Goal: Task Accomplishment & Management: Manage account settings

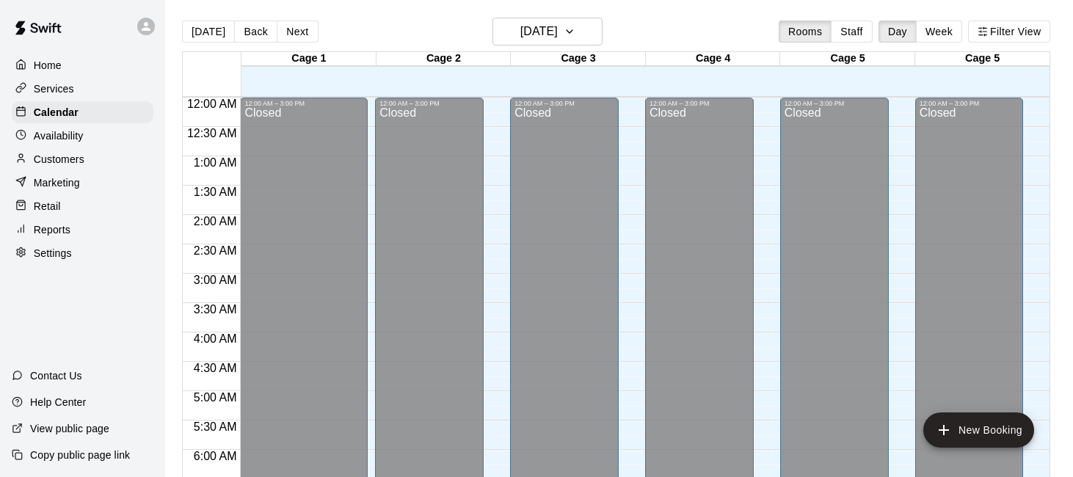
scroll to position [691, 0]
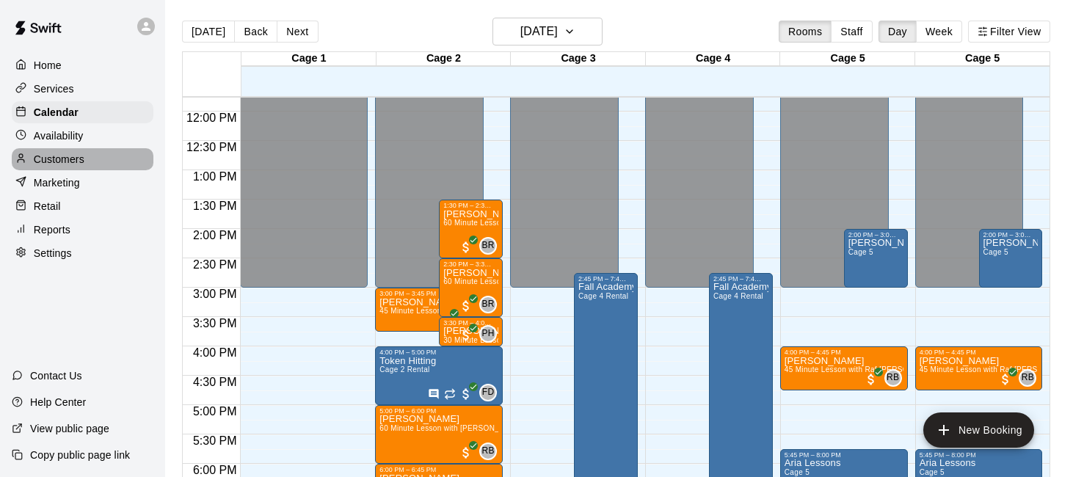
click at [104, 148] on div "Customers" at bounding box center [83, 159] width 142 height 22
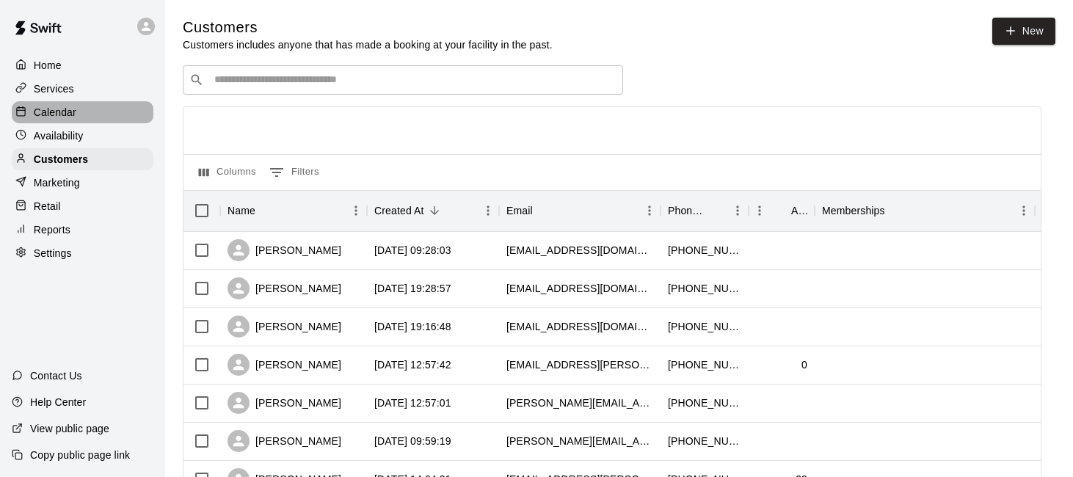
click at [88, 116] on div "Calendar" at bounding box center [83, 112] width 142 height 22
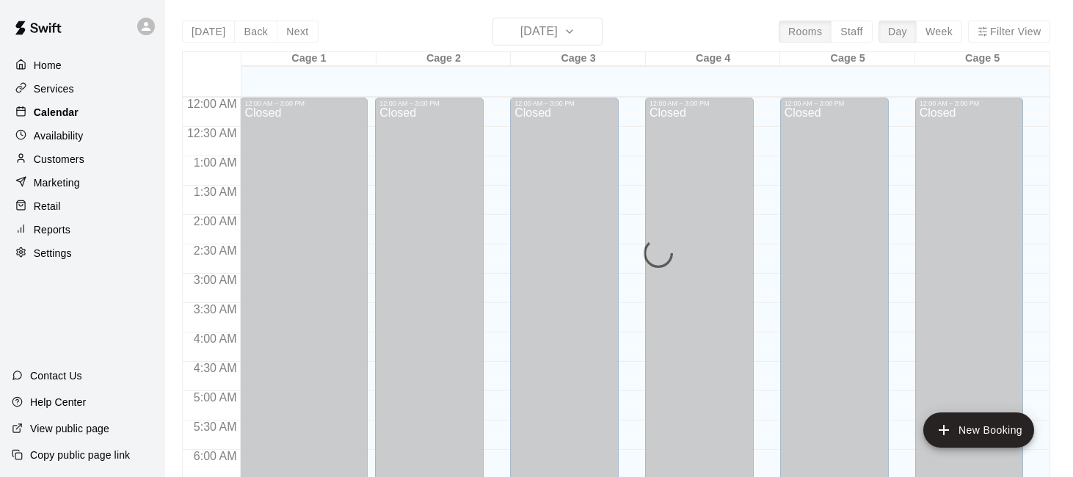
scroll to position [708, 0]
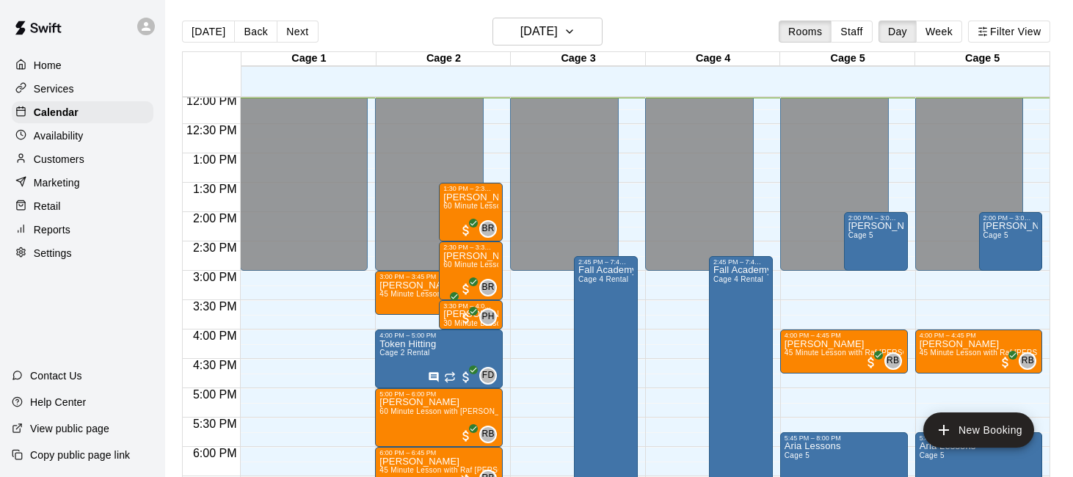
click at [73, 86] on p "Services" at bounding box center [54, 88] width 40 height 15
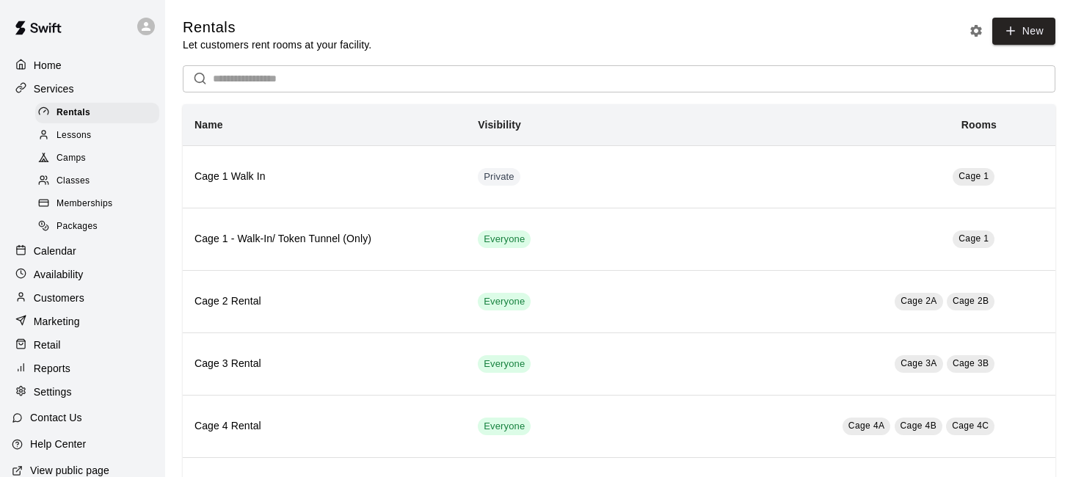
click at [112, 134] on div "Lessons" at bounding box center [97, 136] width 124 height 21
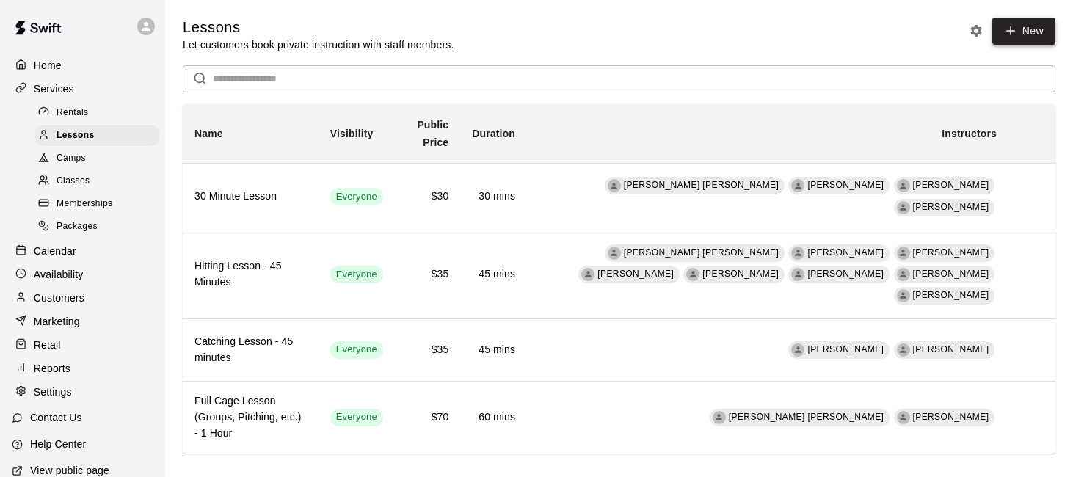
click at [1040, 31] on link "New" at bounding box center [1024, 31] width 63 height 27
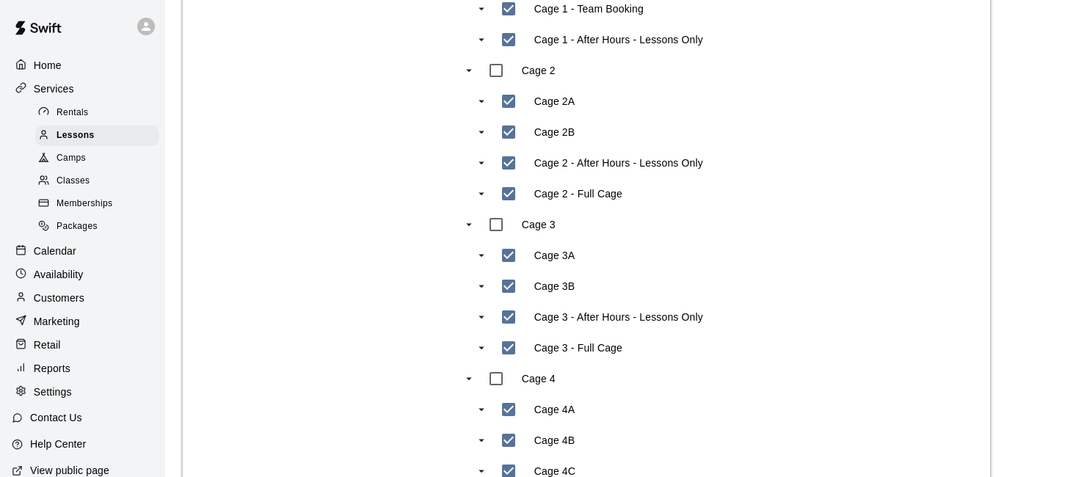
scroll to position [738, 0]
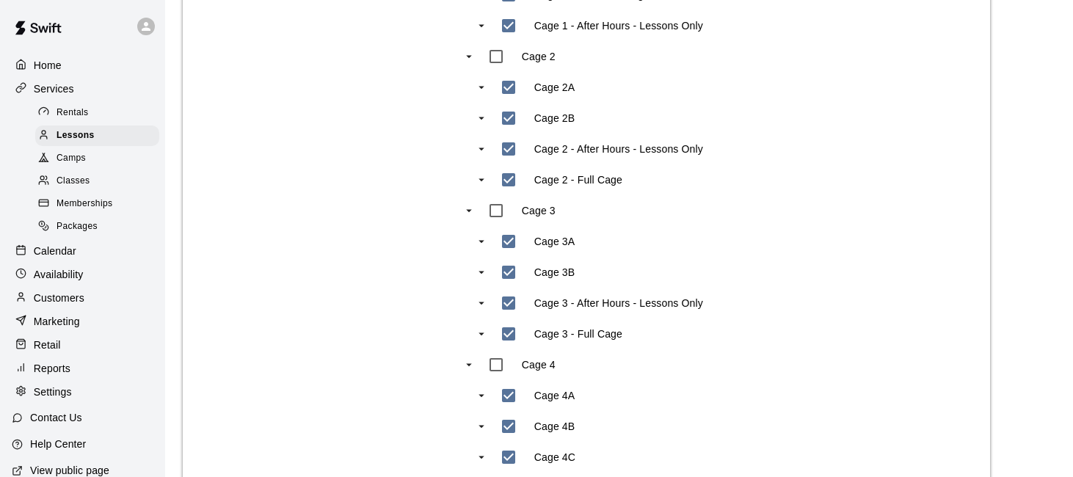
type input "**********"
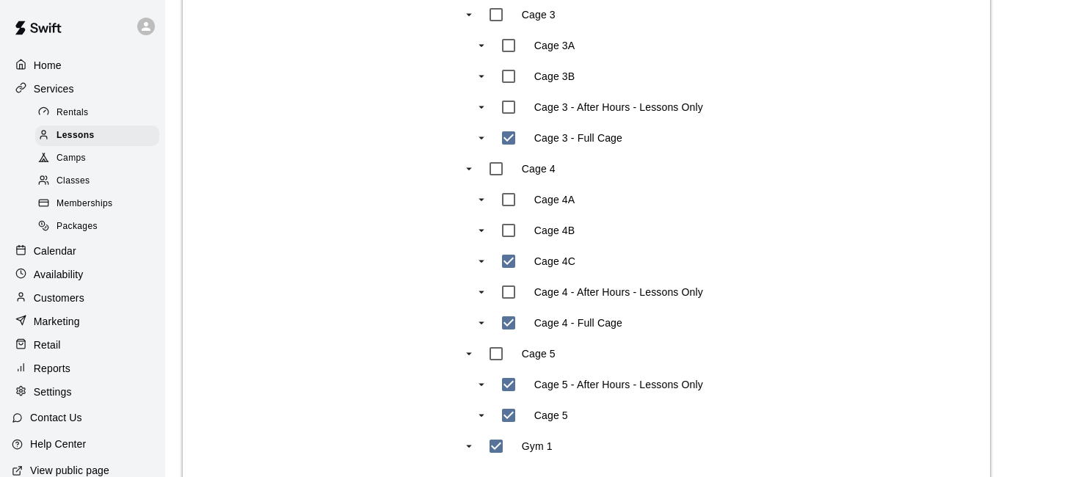
scroll to position [945, 0]
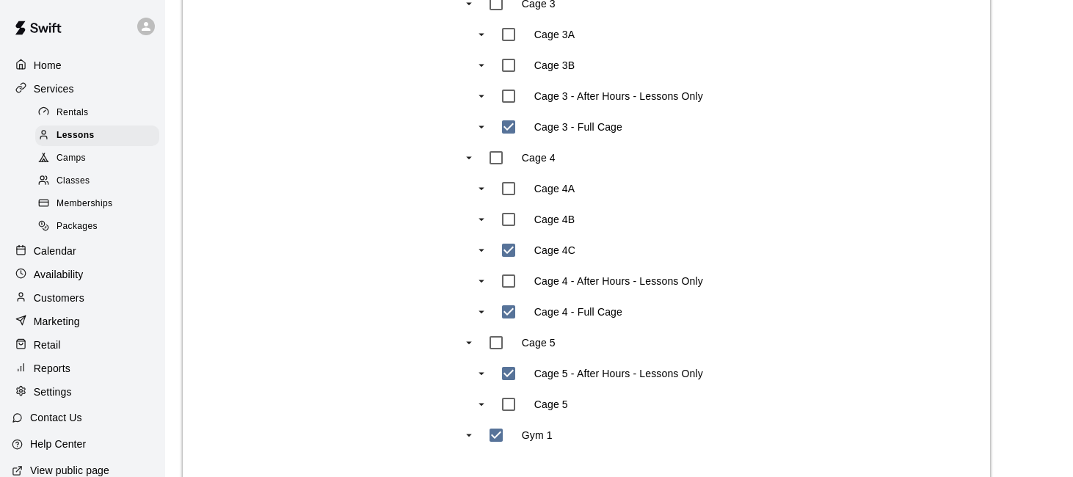
click at [494, 435] on div "Cage 1 Cage 1 - Team Booking Cage 1 - After Hours - Lessons Only Cage 2 Cage 2A…" at bounding box center [598, 96] width 281 height 709
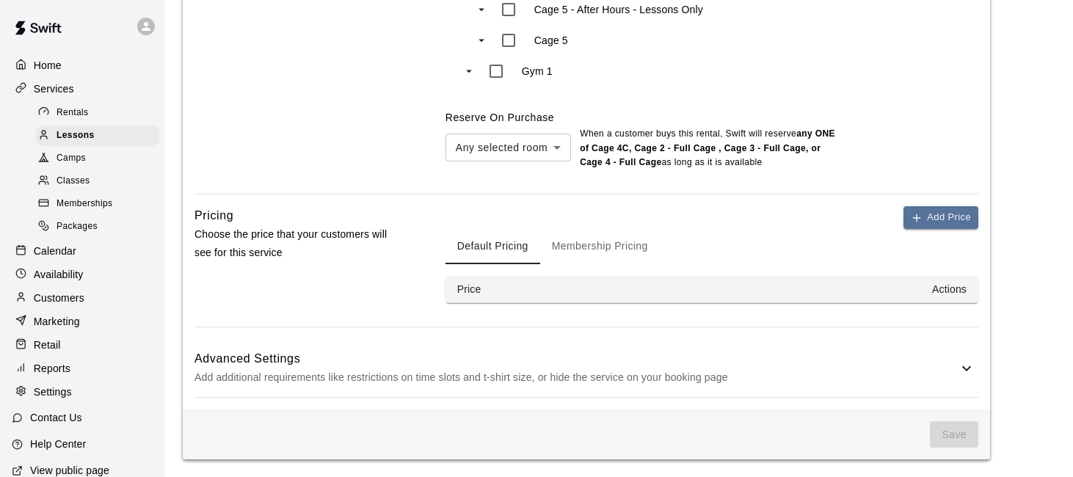
scroll to position [1310, 0]
click at [923, 213] on button "Add Price" at bounding box center [941, 217] width 75 height 23
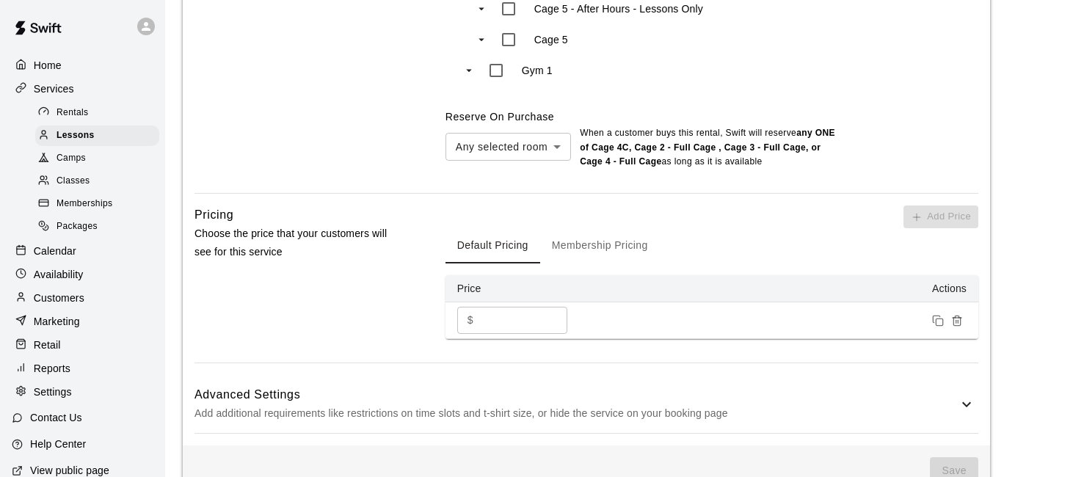
click at [490, 314] on input "*" at bounding box center [523, 320] width 88 height 27
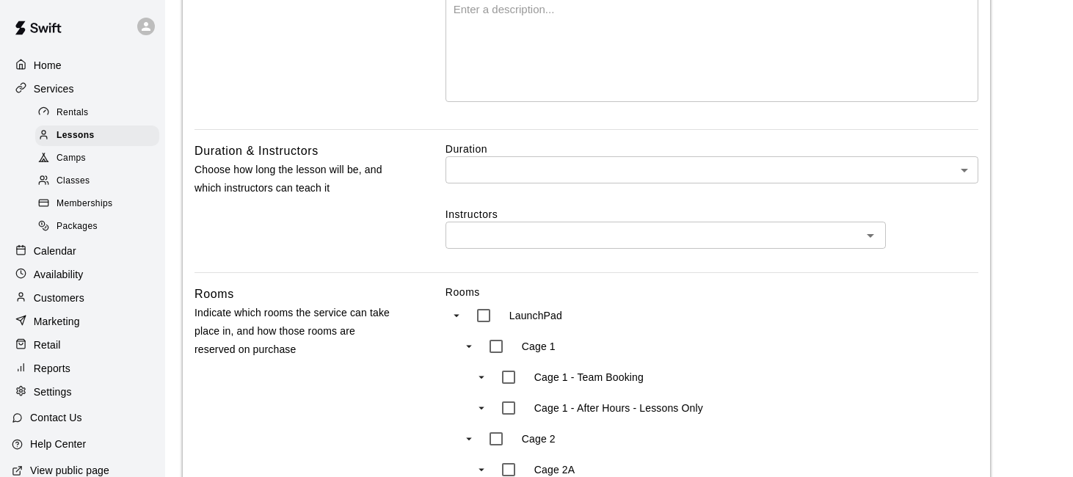
scroll to position [244, 0]
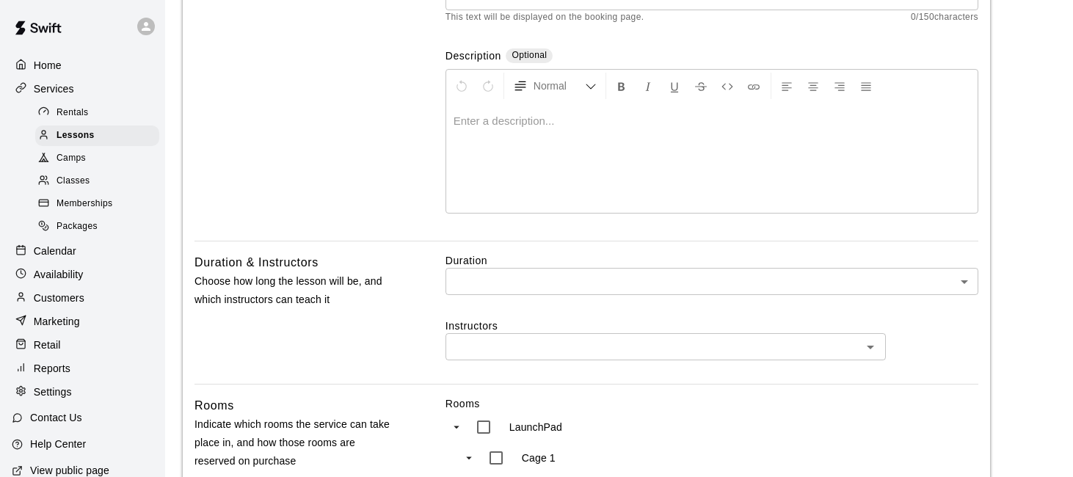
type input "**"
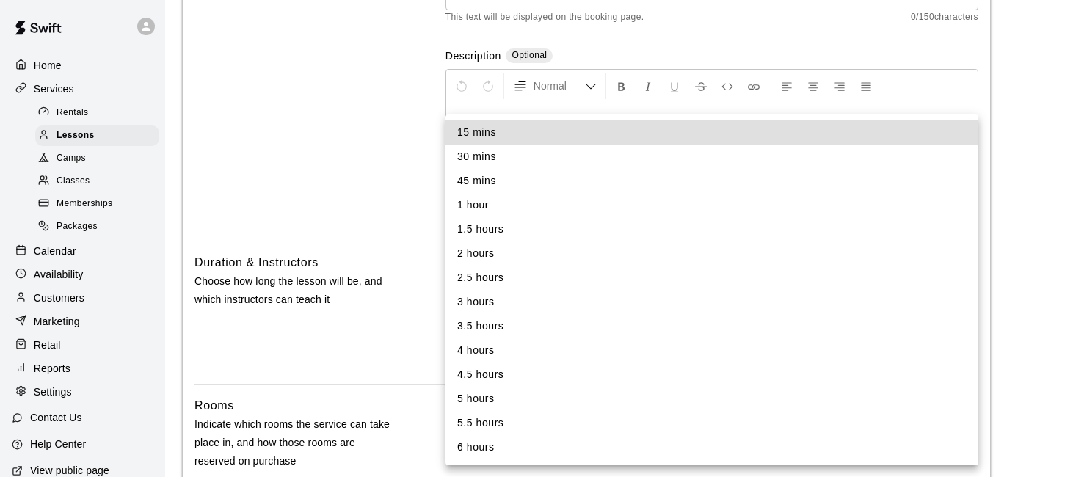
click at [672, 175] on li "45 mins" at bounding box center [712, 181] width 533 height 24
type input "**"
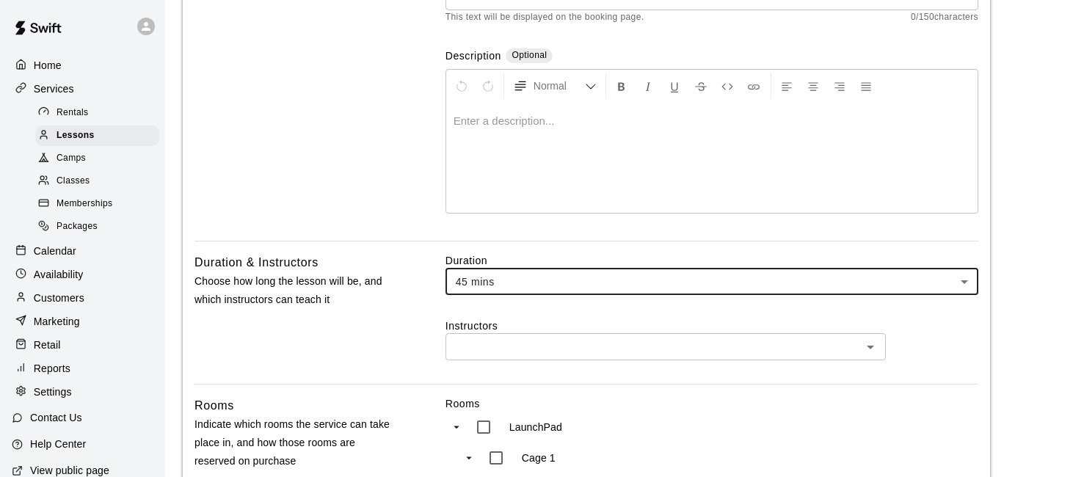
click at [614, 347] on input "text" at bounding box center [653, 347] width 407 height 18
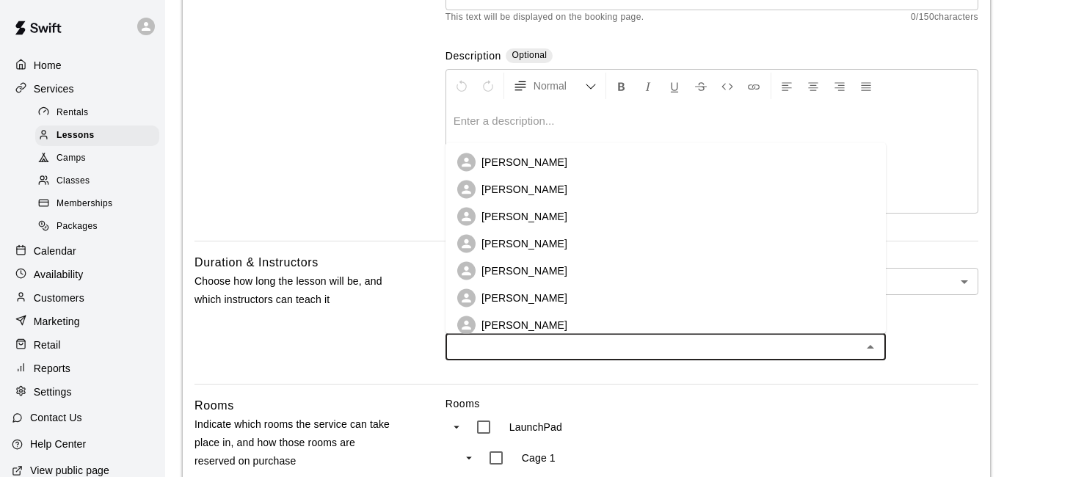
click at [655, 161] on li "[PERSON_NAME]" at bounding box center [666, 162] width 440 height 27
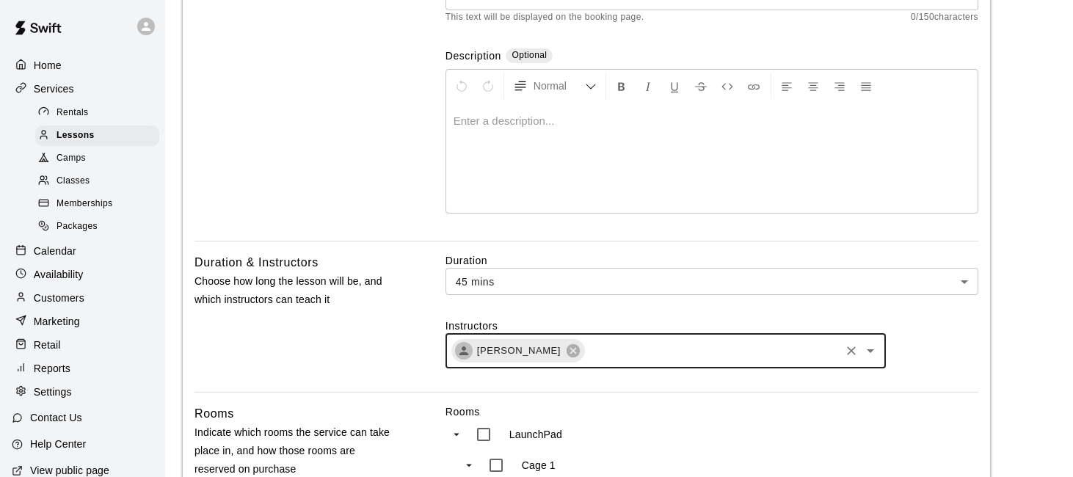
click at [665, 352] on input "text" at bounding box center [713, 351] width 252 height 18
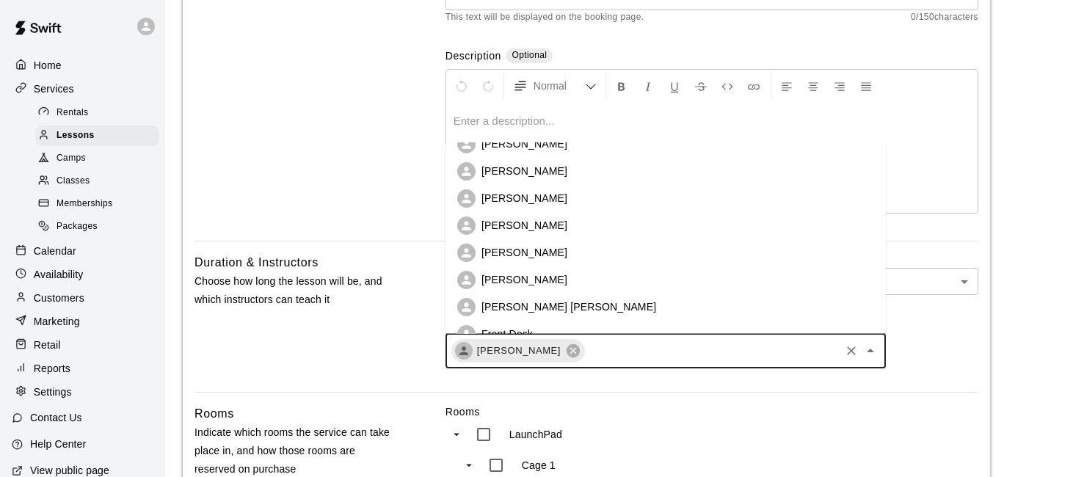
scroll to position [93, 0]
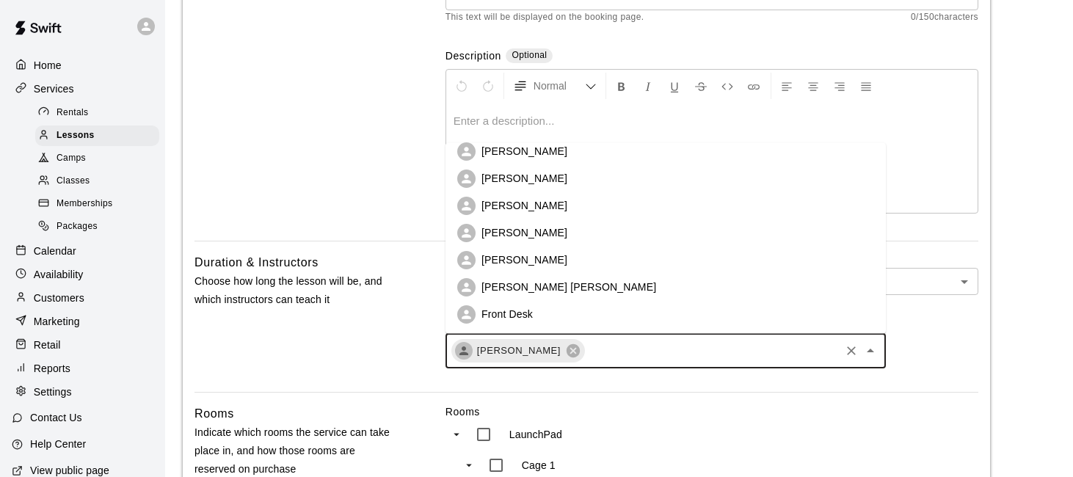
click at [631, 275] on li "[PERSON_NAME] [PERSON_NAME]" at bounding box center [666, 287] width 440 height 27
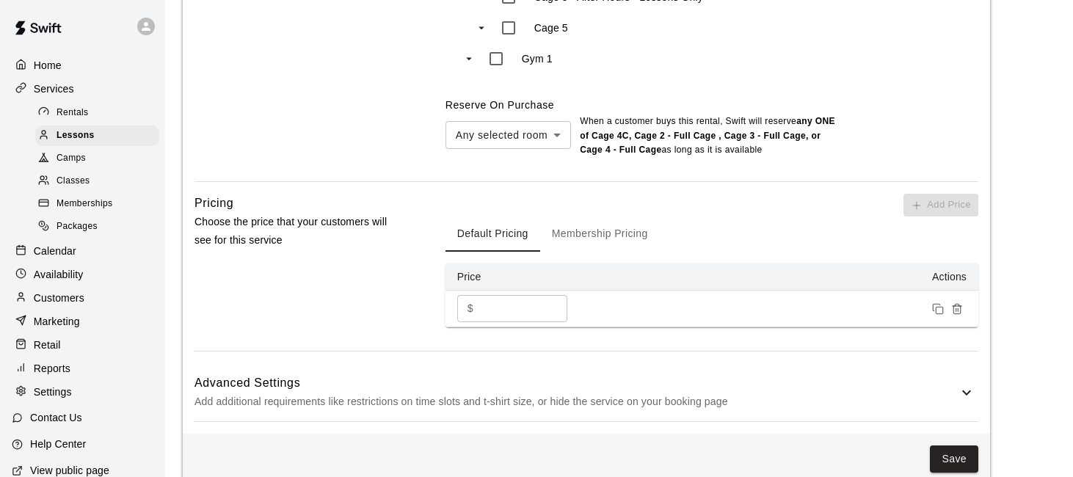
scroll to position [1355, 0]
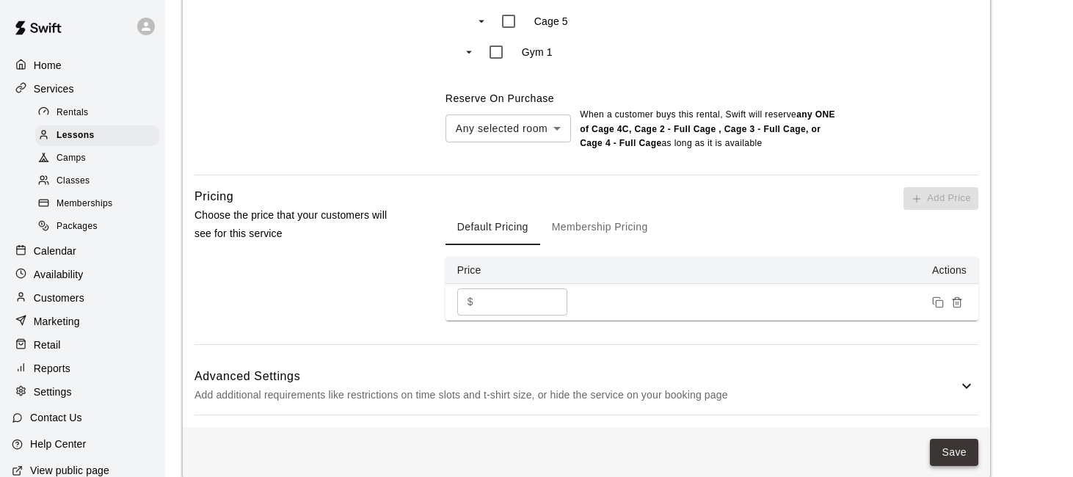
click at [962, 439] on button "Save" at bounding box center [954, 452] width 48 height 27
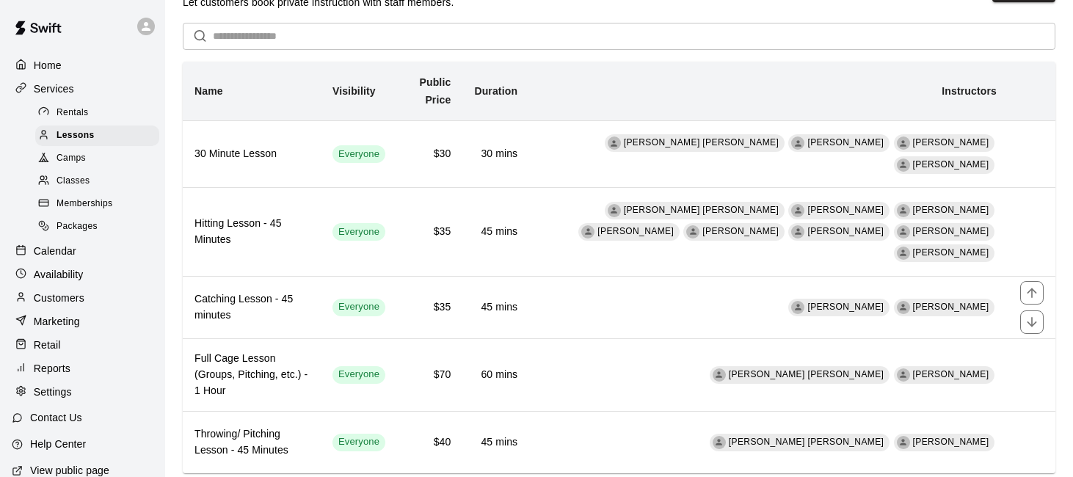
scroll to position [44, 0]
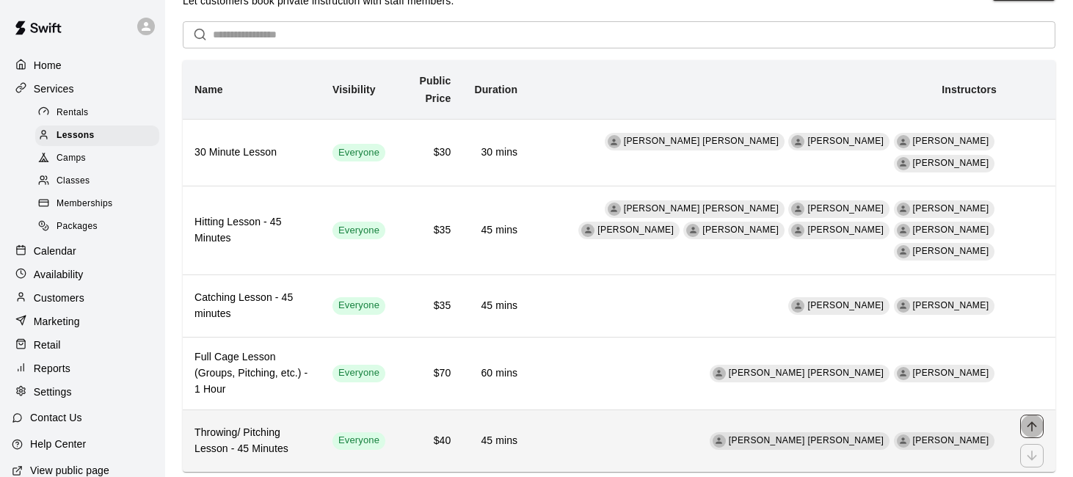
click at [1026, 415] on button "move item up" at bounding box center [1031, 426] width 23 height 23
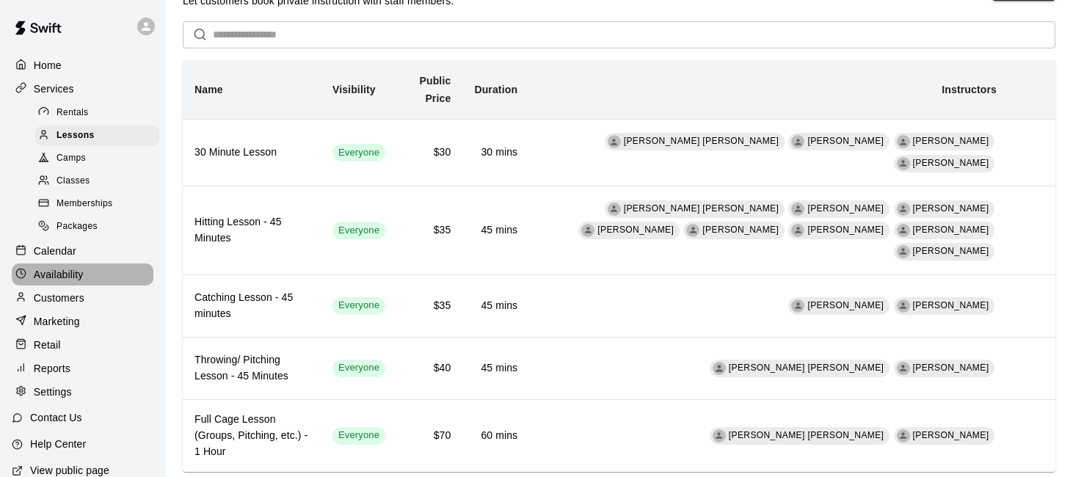
click at [93, 274] on div "Availability" at bounding box center [83, 275] width 142 height 22
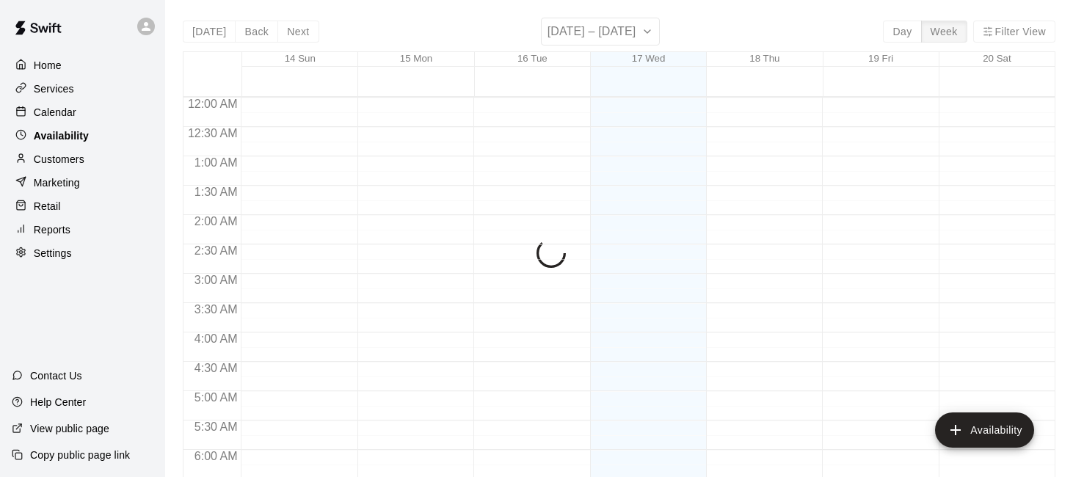
scroll to position [715, 0]
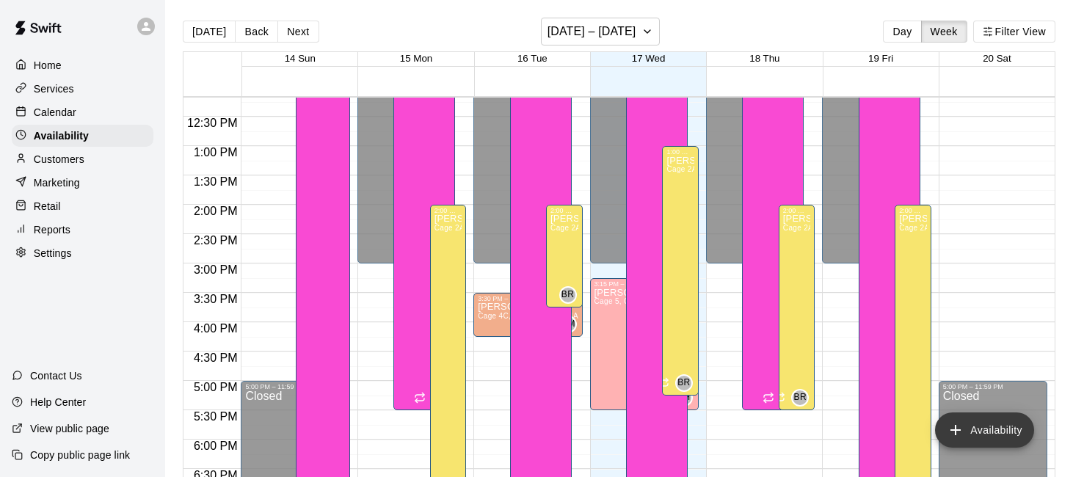
click at [976, 429] on button "Availability" at bounding box center [984, 430] width 99 height 35
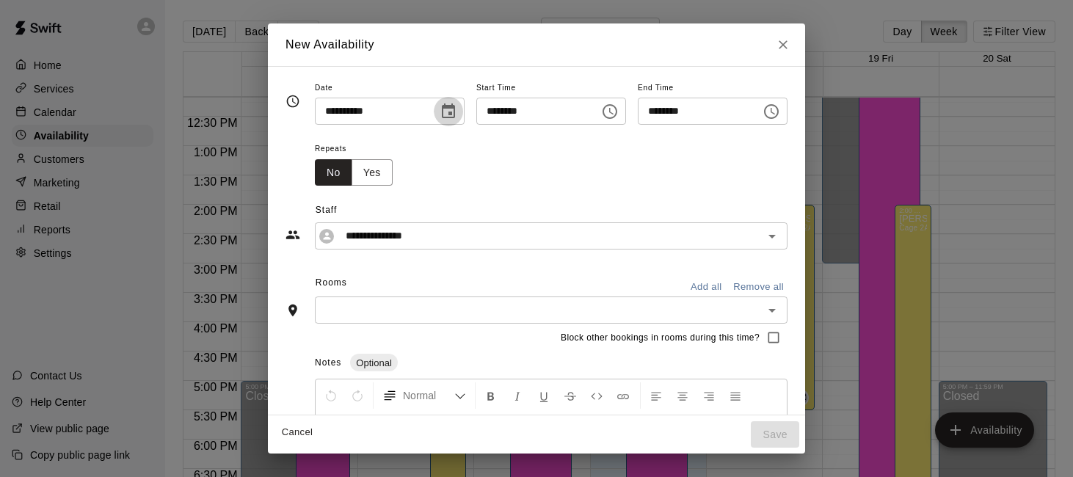
click at [445, 106] on icon "Choose date, selected date is Sep 17, 2025" at bounding box center [448, 111] width 13 height 15
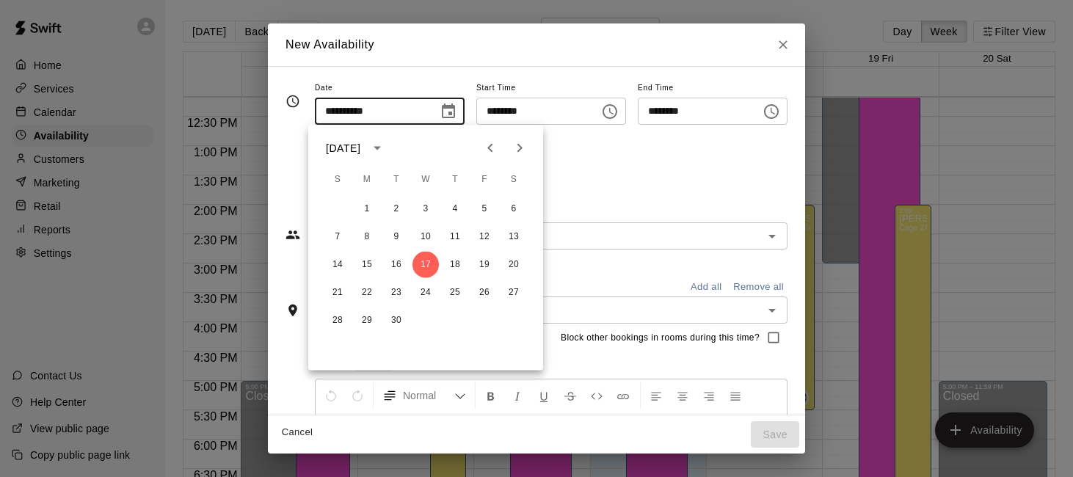
click at [608, 171] on div "Repeats No Yes" at bounding box center [551, 162] width 473 height 46
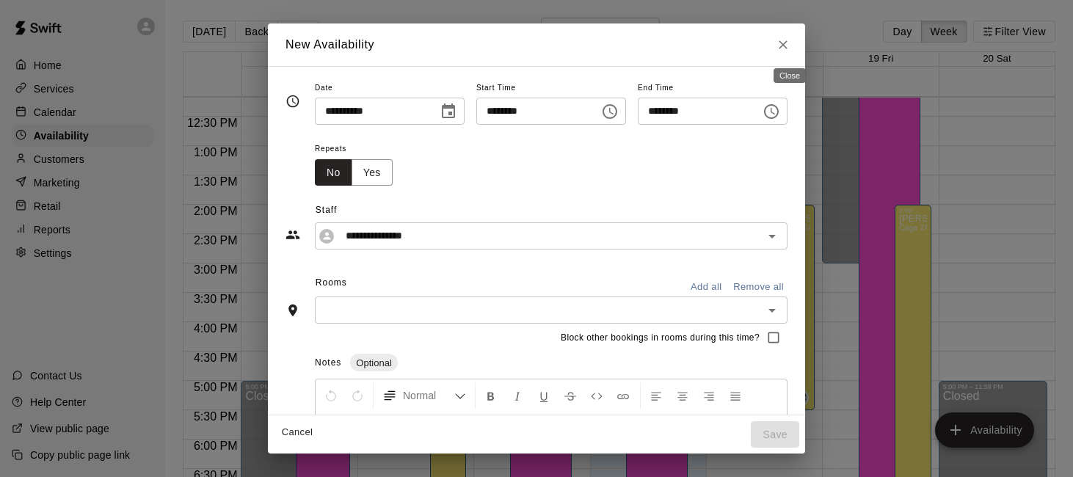
click at [787, 47] on icon "Close" at bounding box center [783, 44] width 9 height 9
type input "**********"
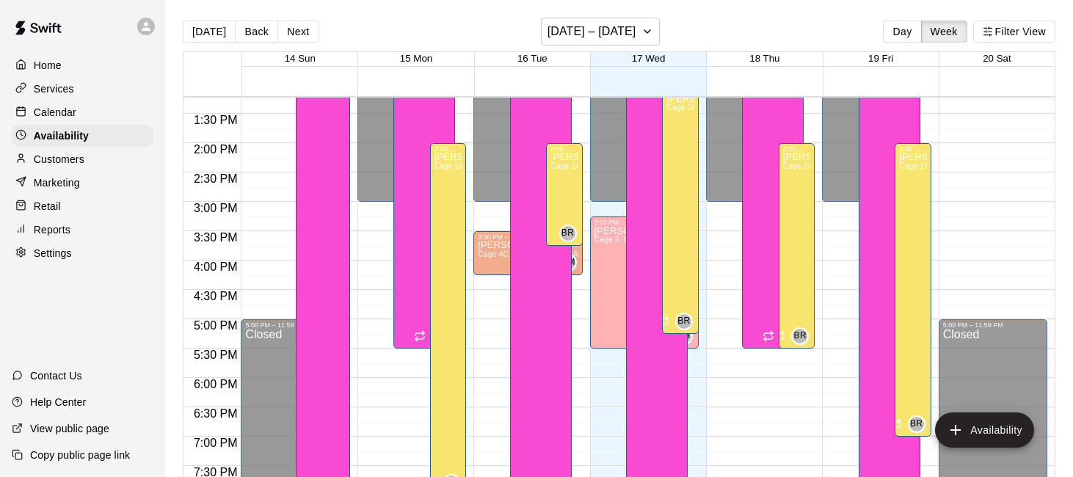
scroll to position [796, 0]
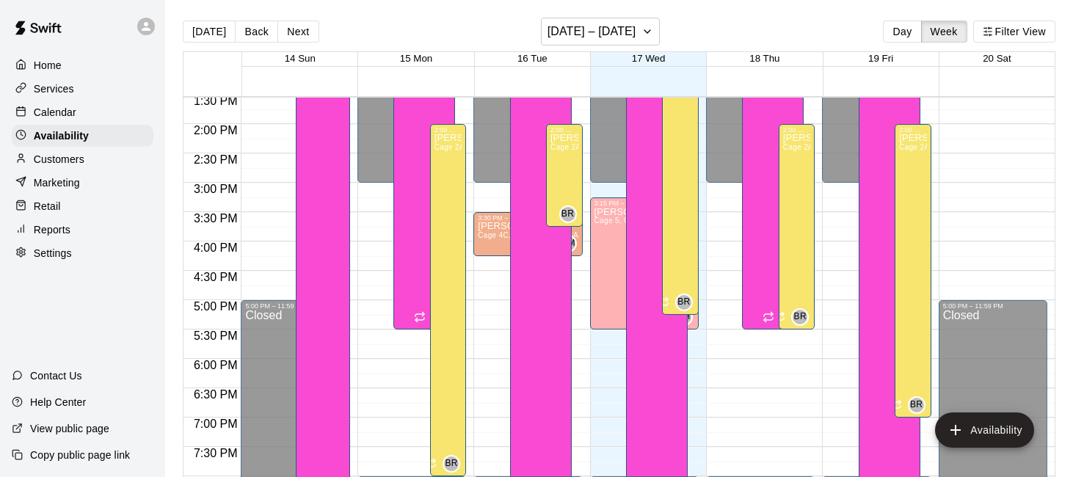
click at [91, 109] on div "Calendar" at bounding box center [83, 112] width 142 height 22
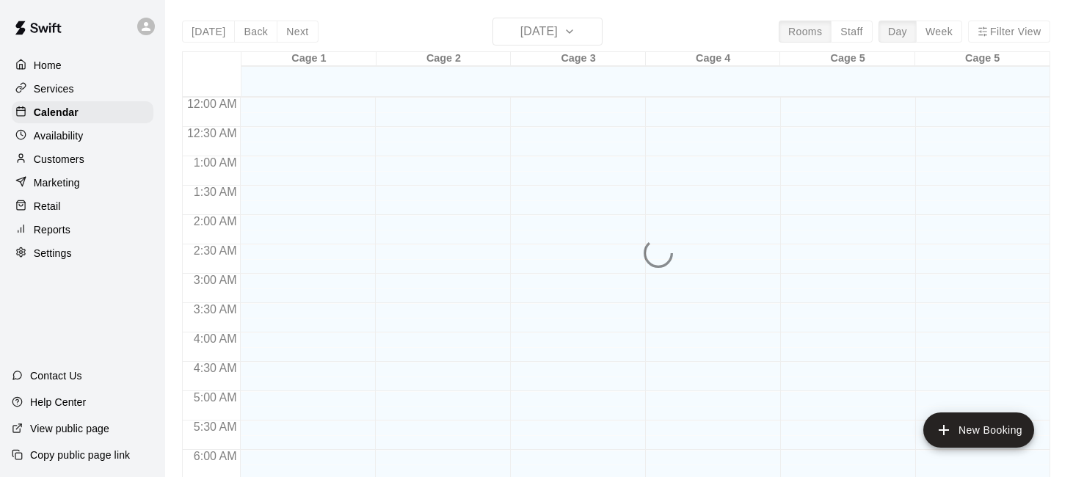
scroll to position [726, 0]
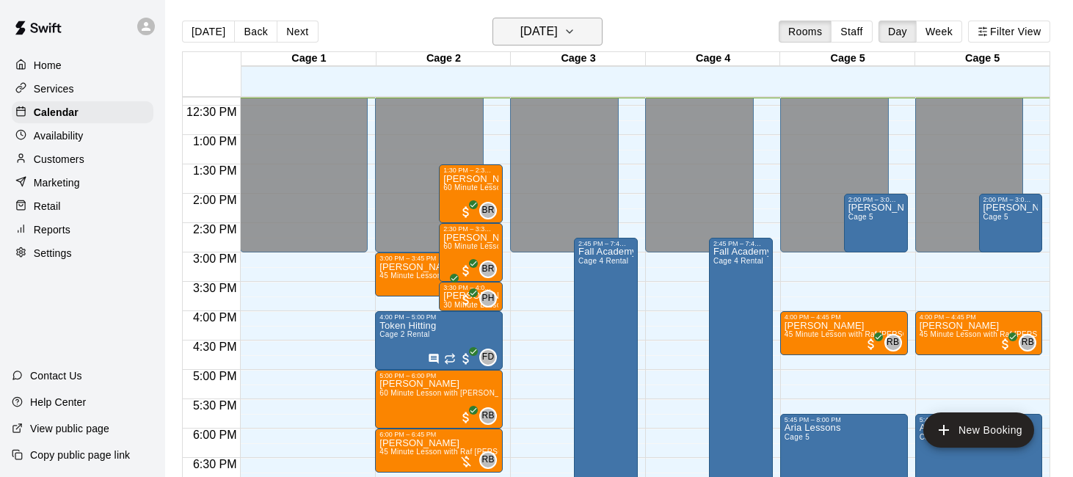
click at [576, 26] on icon "button" at bounding box center [570, 32] width 12 height 18
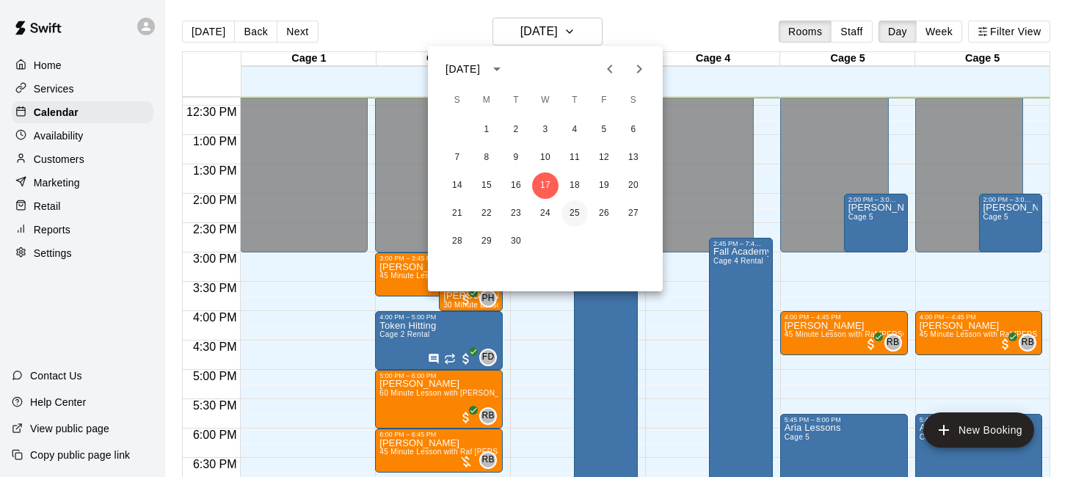
click at [575, 217] on button "25" at bounding box center [575, 213] width 26 height 26
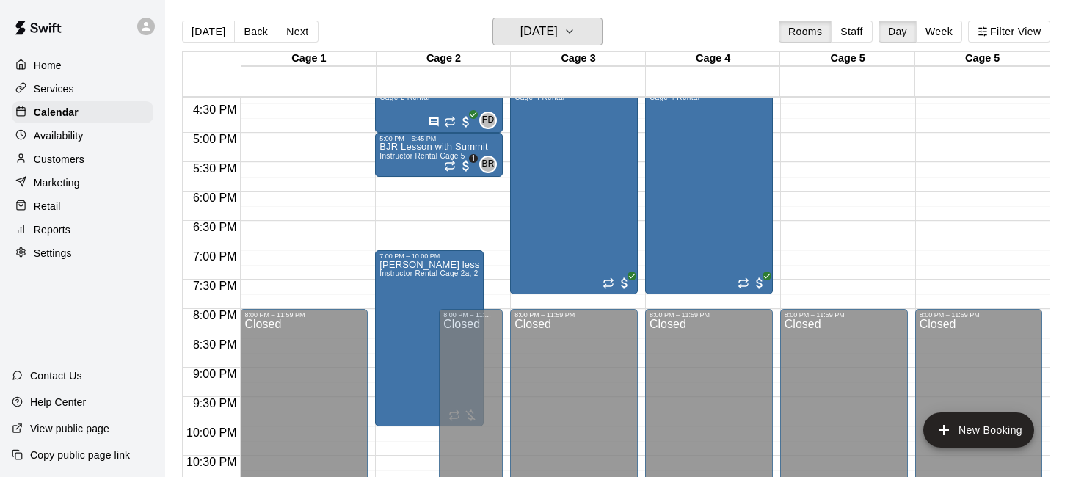
scroll to position [1014, 0]
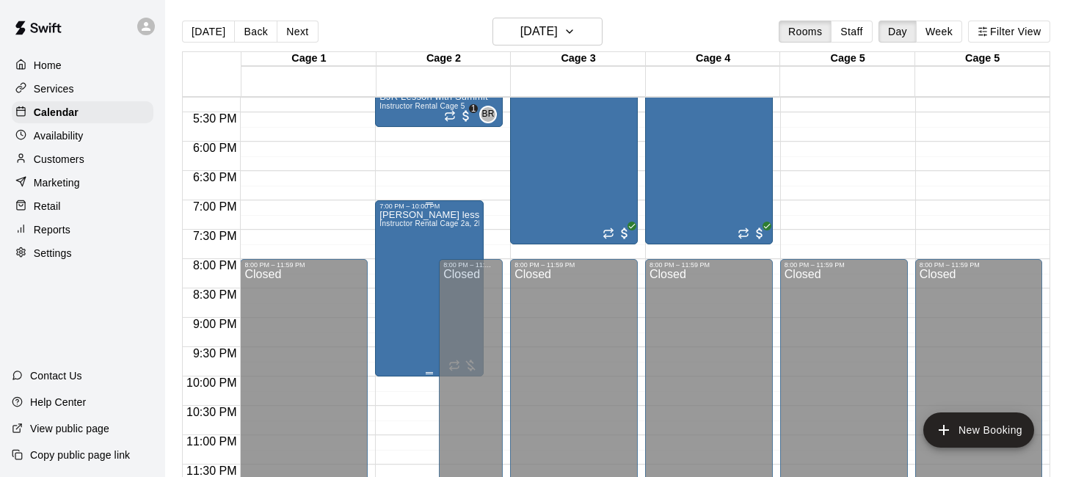
click at [448, 240] on div "[PERSON_NAME] lessons Instructor Rental Cage 2a, 2b, 3a, 3b" at bounding box center [430, 448] width 100 height 477
click at [394, 291] on icon "delete" at bounding box center [395, 295] width 18 height 18
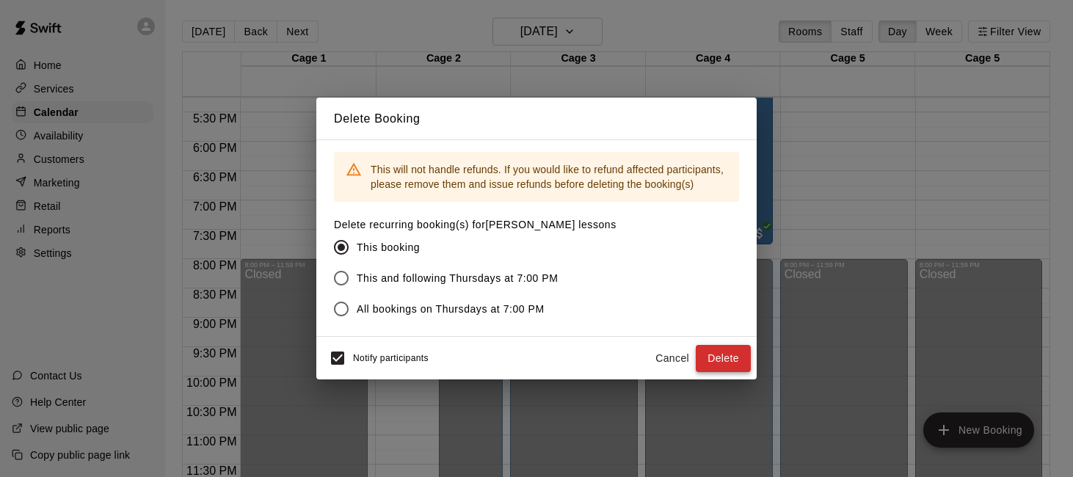
click at [724, 362] on button "Delete" at bounding box center [723, 358] width 55 height 27
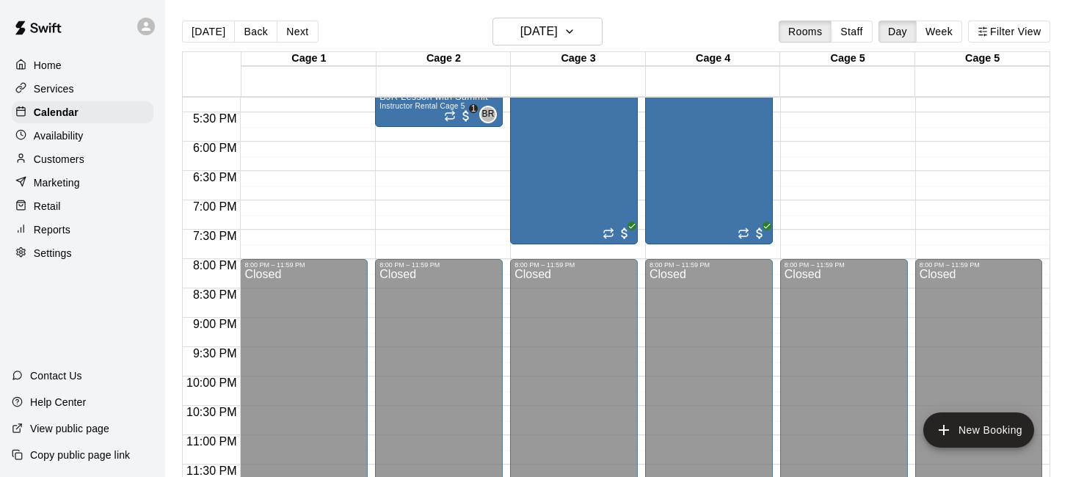
click at [15, 254] on icon at bounding box center [20, 252] width 11 height 11
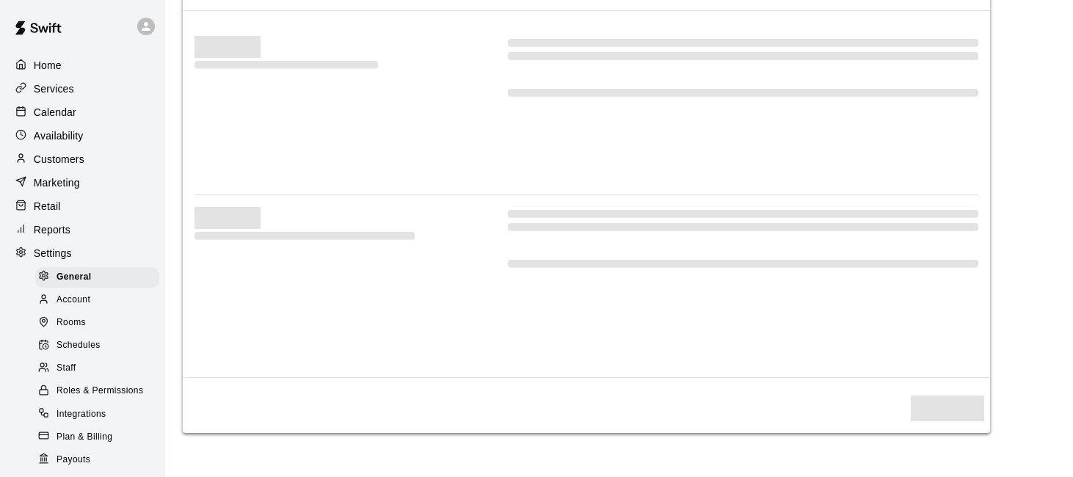
select select "**"
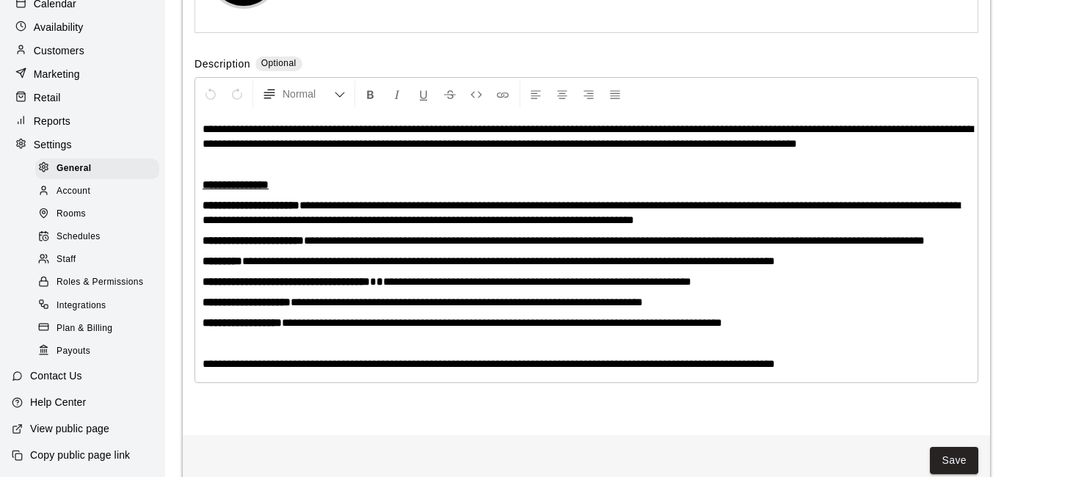
scroll to position [3499, 0]
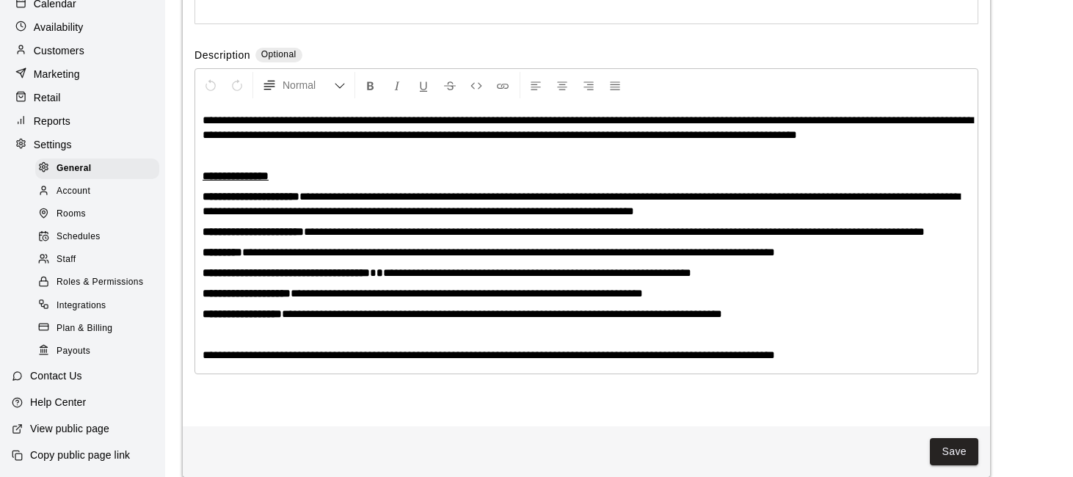
click at [75, 290] on div "Roles & Permissions" at bounding box center [97, 282] width 124 height 21
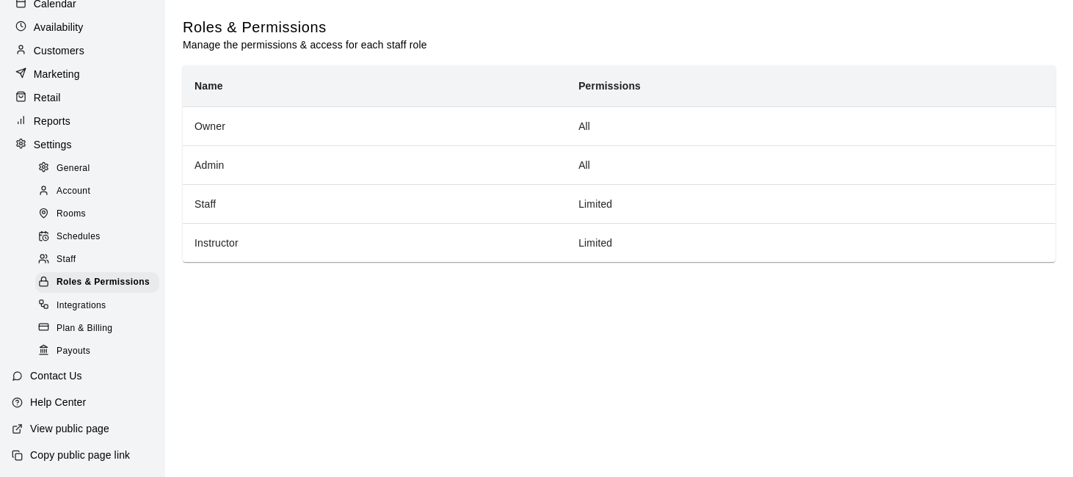
click at [71, 258] on span "Staff" at bounding box center [66, 260] width 19 height 15
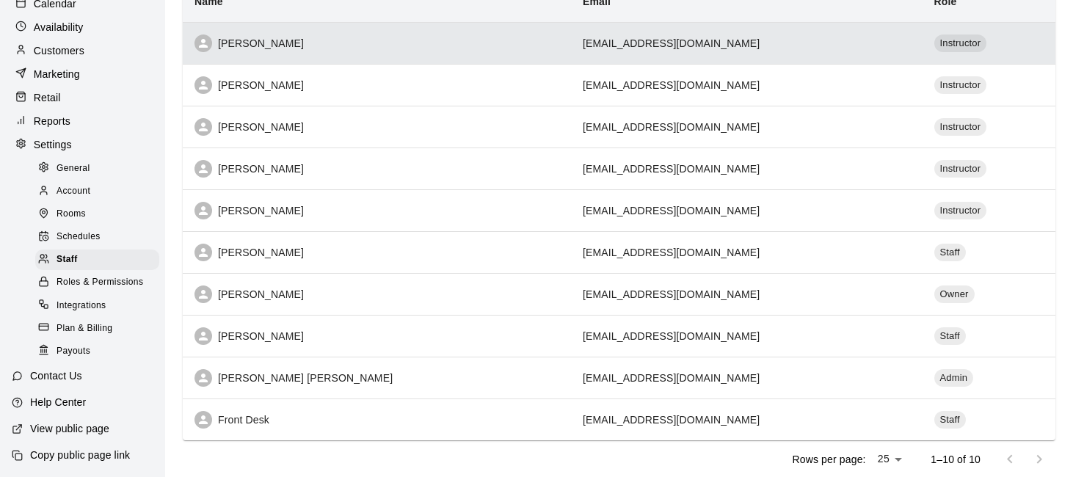
scroll to position [214, 0]
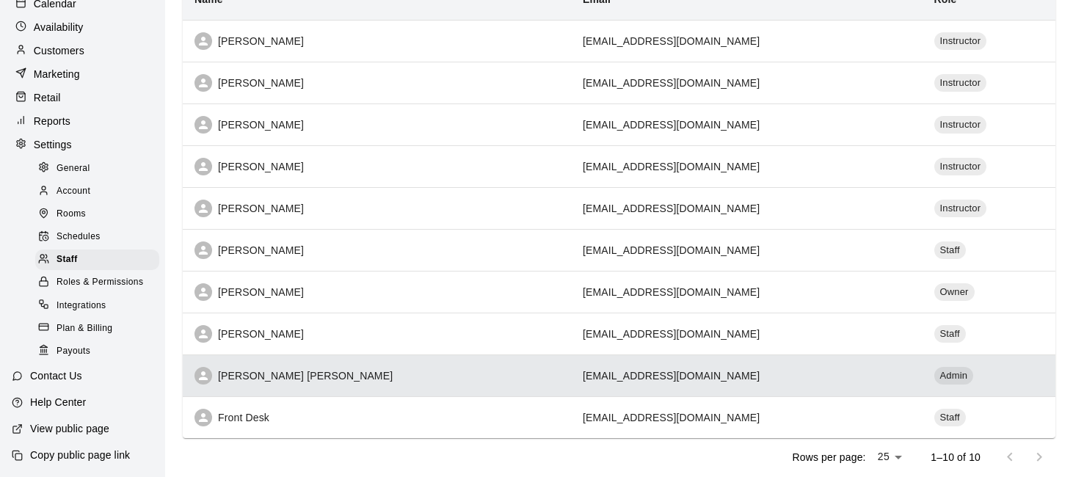
click at [280, 380] on div "[PERSON_NAME] [PERSON_NAME]" at bounding box center [377, 376] width 365 height 18
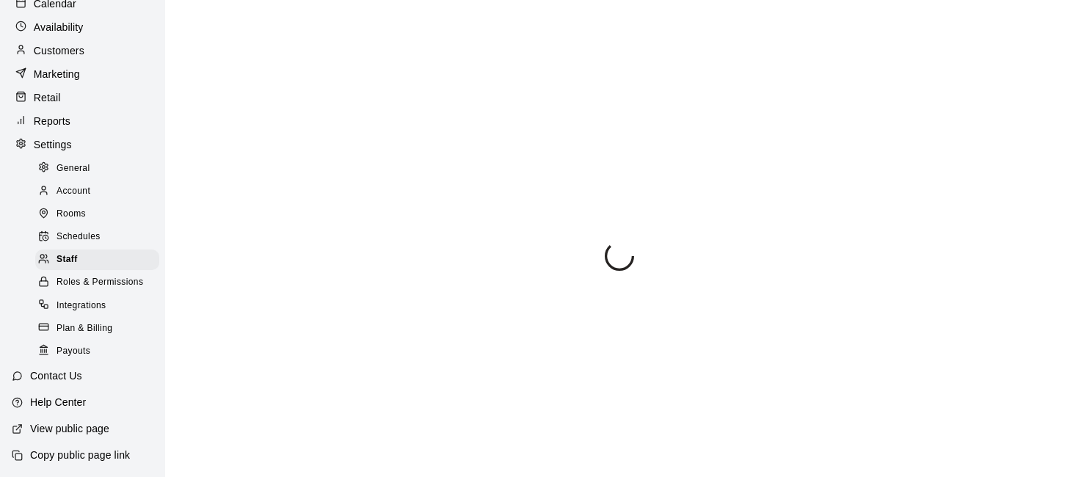
select select "**"
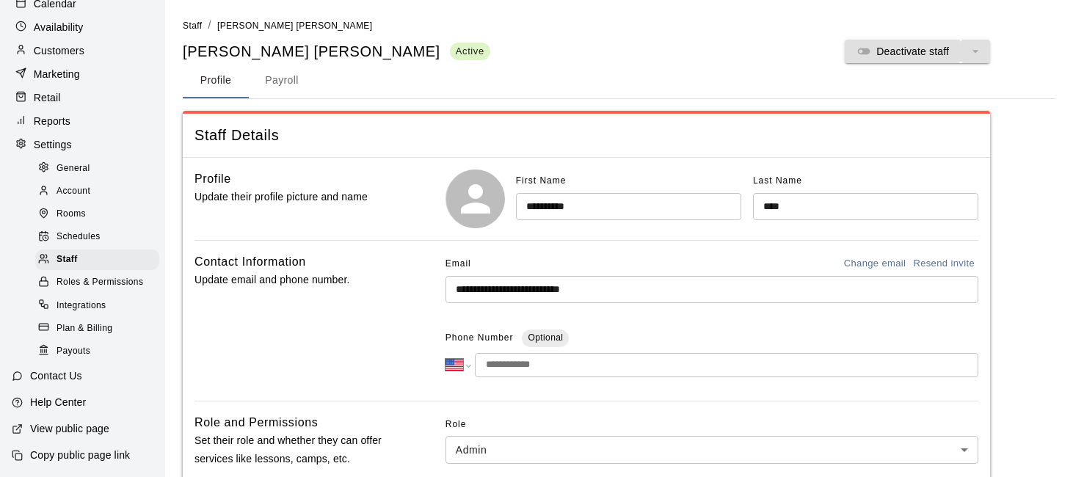
click at [293, 81] on button "Payroll" at bounding box center [282, 80] width 66 height 35
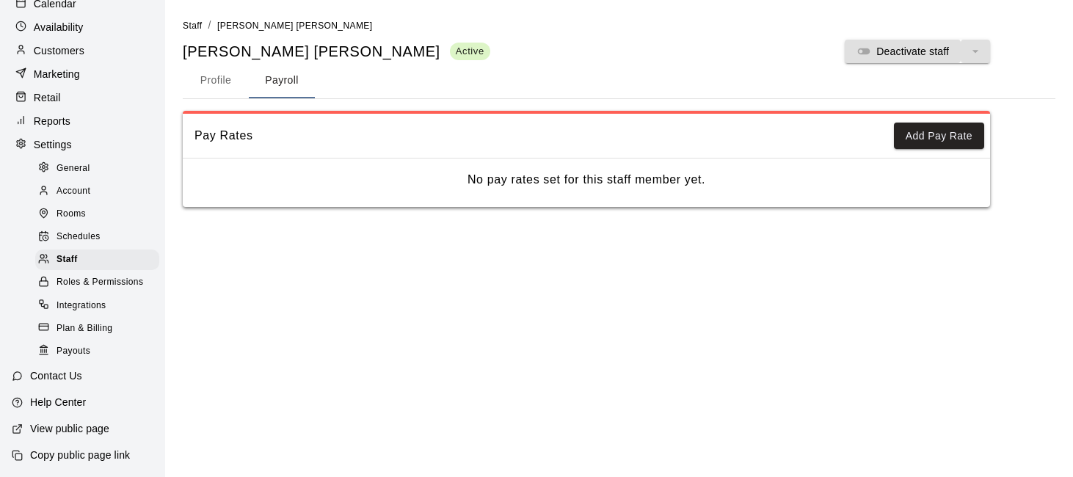
click at [233, 80] on button "Profile" at bounding box center [216, 80] width 66 height 35
select select "**"
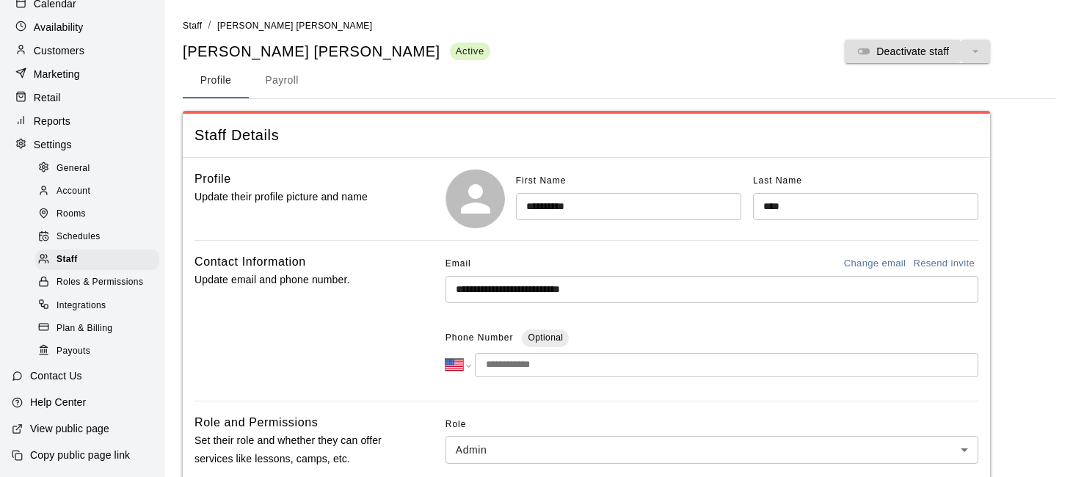
click at [87, 236] on span "Schedules" at bounding box center [79, 237] width 44 height 15
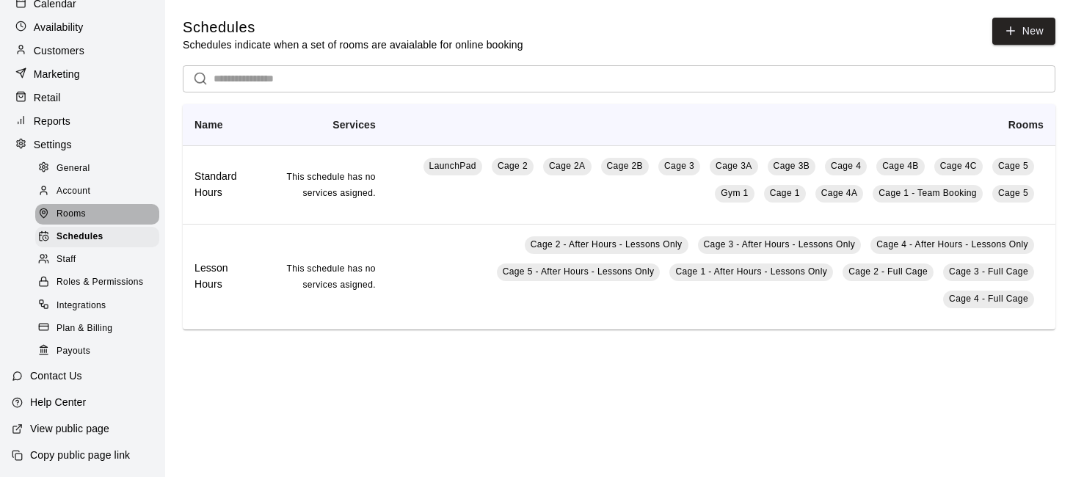
click at [80, 212] on span "Rooms" at bounding box center [71, 214] width 29 height 15
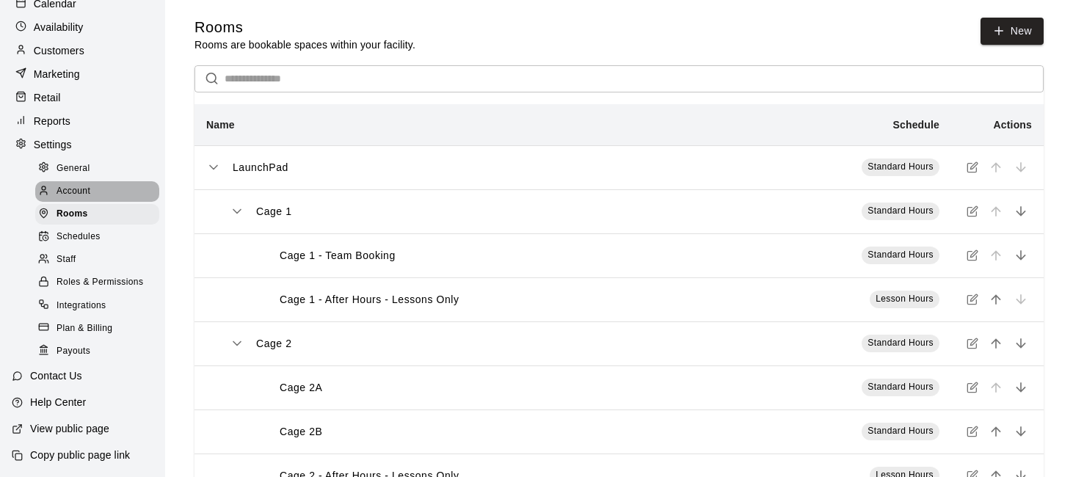
click at [87, 184] on span "Account" at bounding box center [74, 191] width 34 height 15
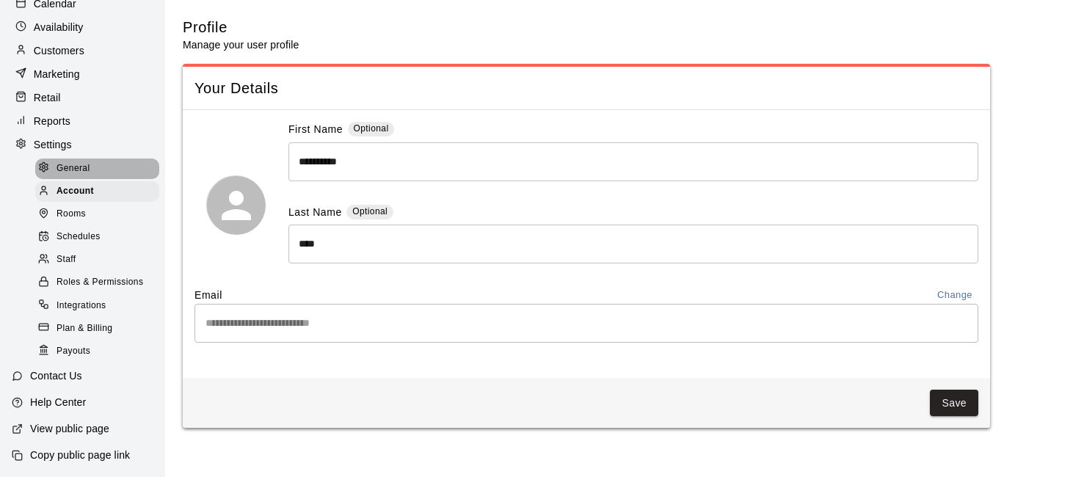
click at [137, 166] on div "General" at bounding box center [97, 169] width 124 height 21
select select "**"
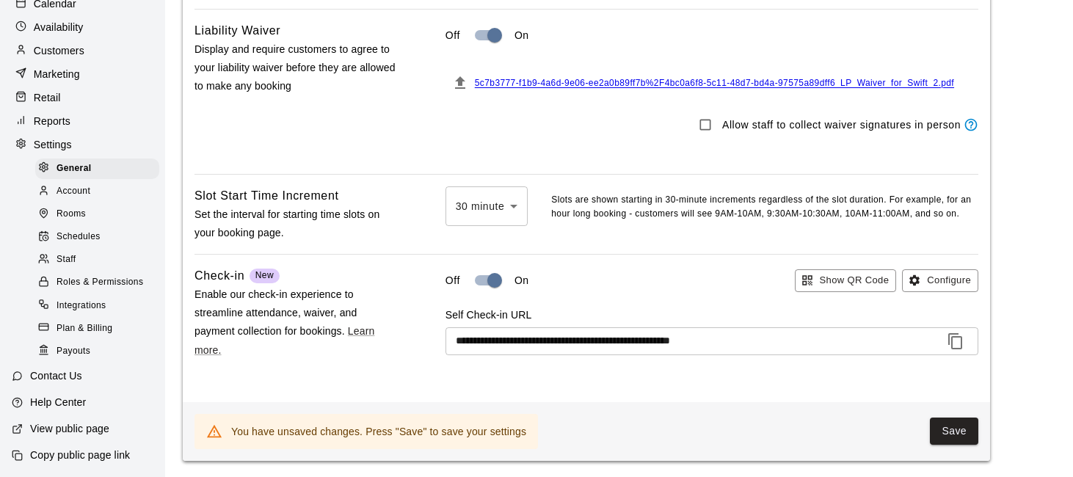
scroll to position [1440, 0]
click at [823, 285] on button "Show QR Code" at bounding box center [846, 280] width 102 height 23
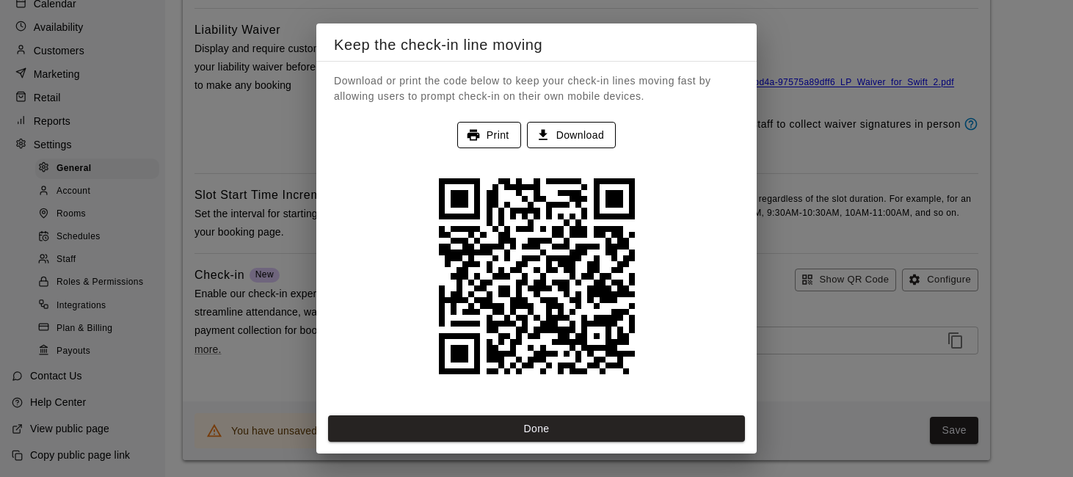
click at [776, 361] on div "Keep the check-in line moving Download or print the code below to keep your che…" at bounding box center [536, 238] width 1073 height 477
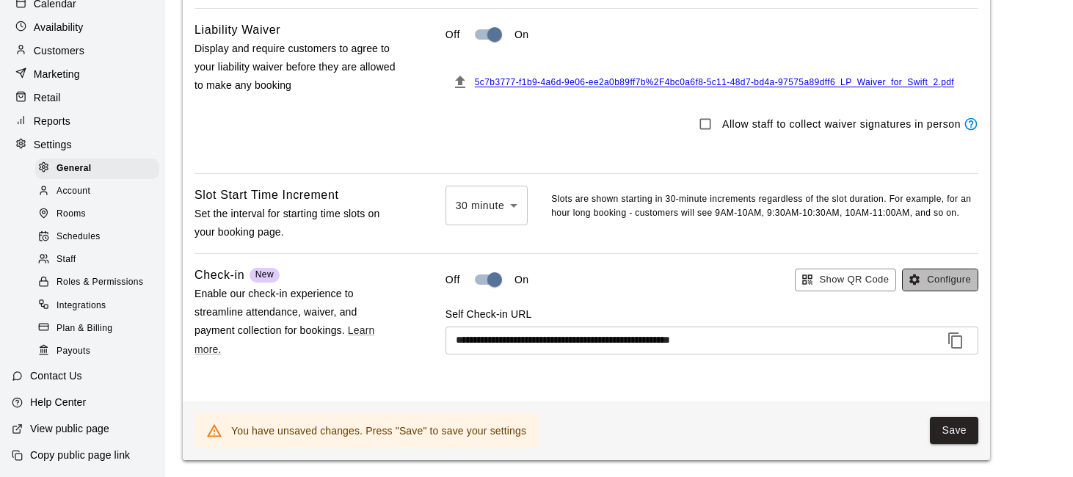
click at [933, 284] on button "Configure" at bounding box center [940, 280] width 76 height 23
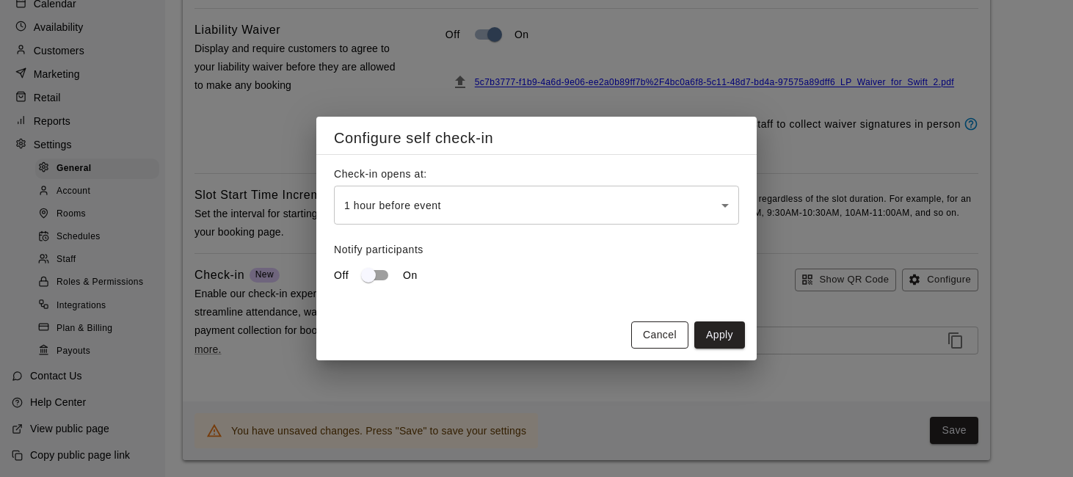
click at [661, 333] on button "Cancel" at bounding box center [659, 335] width 57 height 27
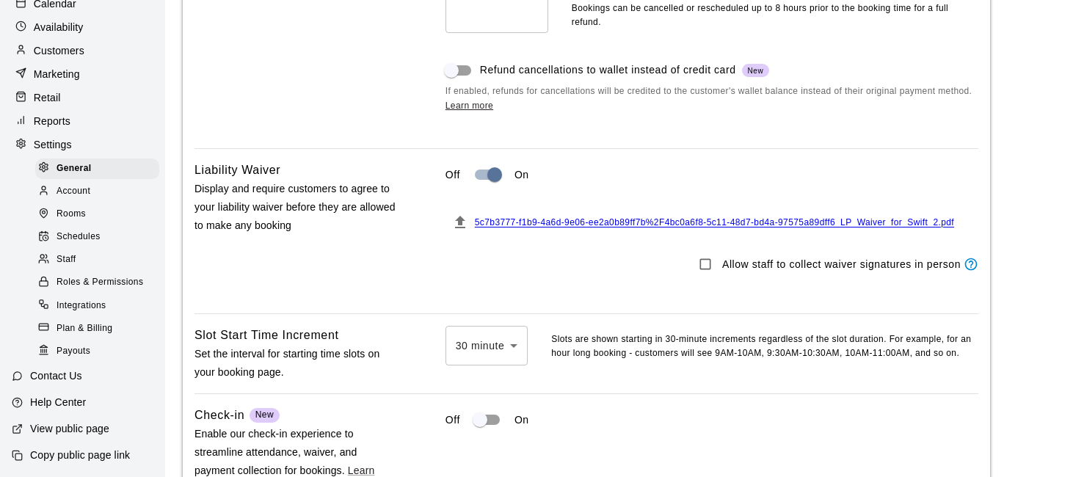
scroll to position [1301, 0]
click at [536, 339] on div at bounding box center [536, 238] width 1073 height 477
click at [536, 339] on div "30 minute ** ​ Slots are shown starting in 30-minute increments regardless of t…" at bounding box center [712, 344] width 533 height 39
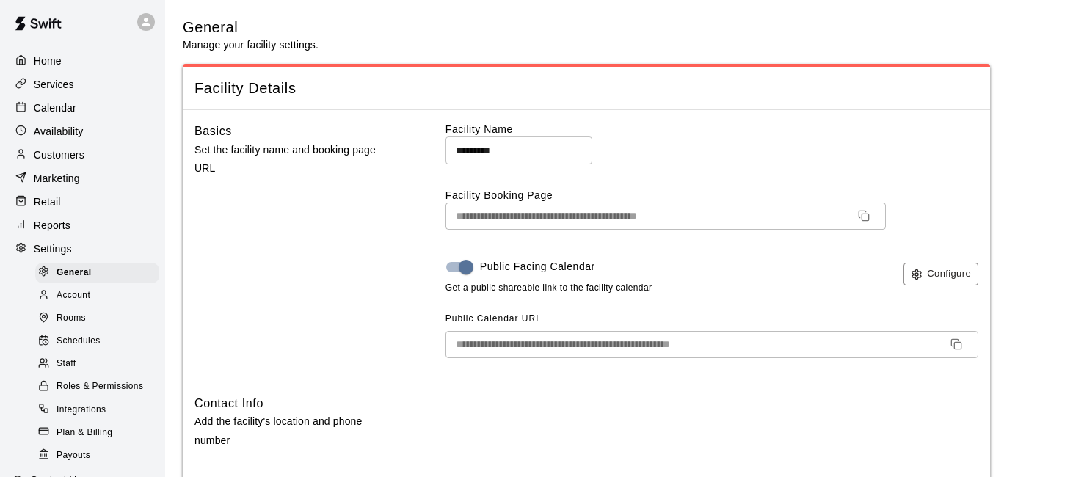
scroll to position [0, 0]
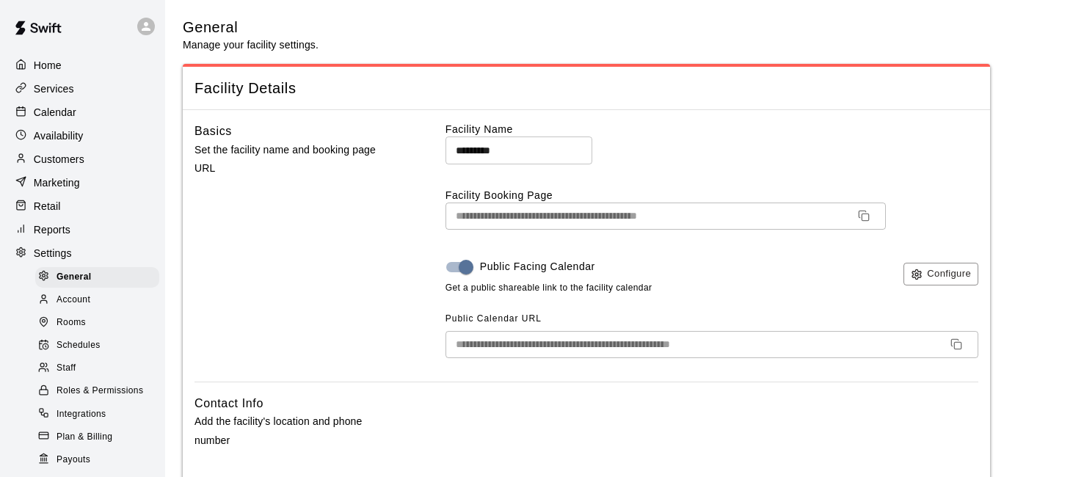
click at [91, 142] on div "Availability" at bounding box center [83, 136] width 142 height 22
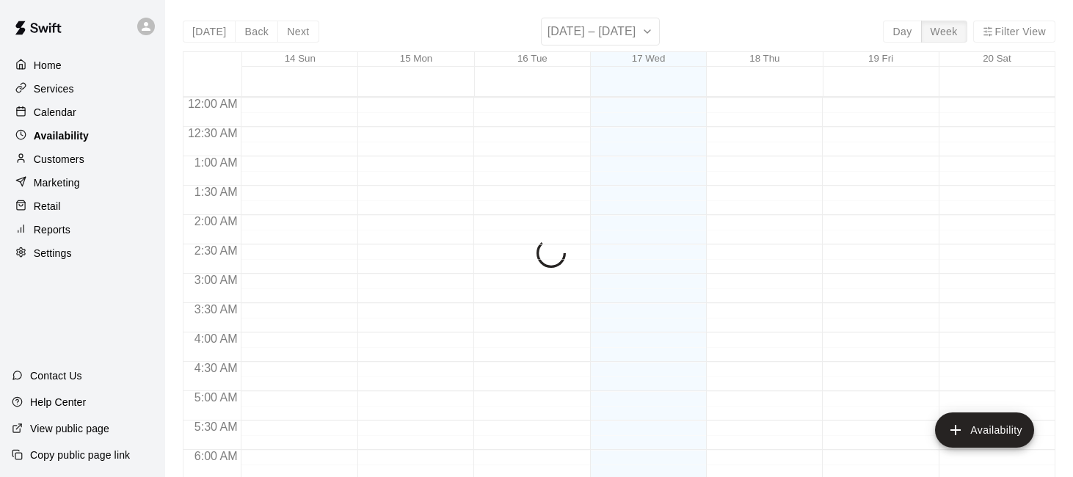
scroll to position [733, 0]
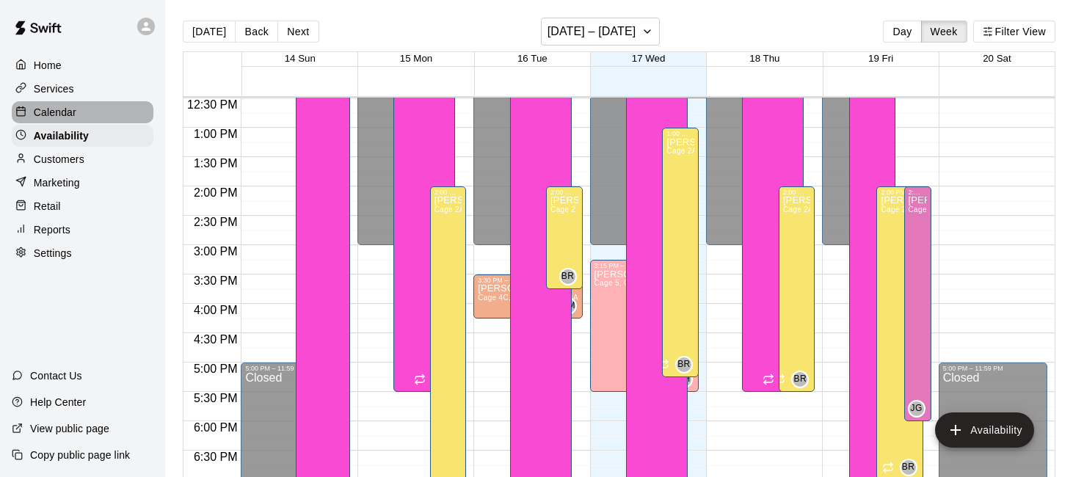
click at [84, 112] on div "Calendar" at bounding box center [83, 112] width 142 height 22
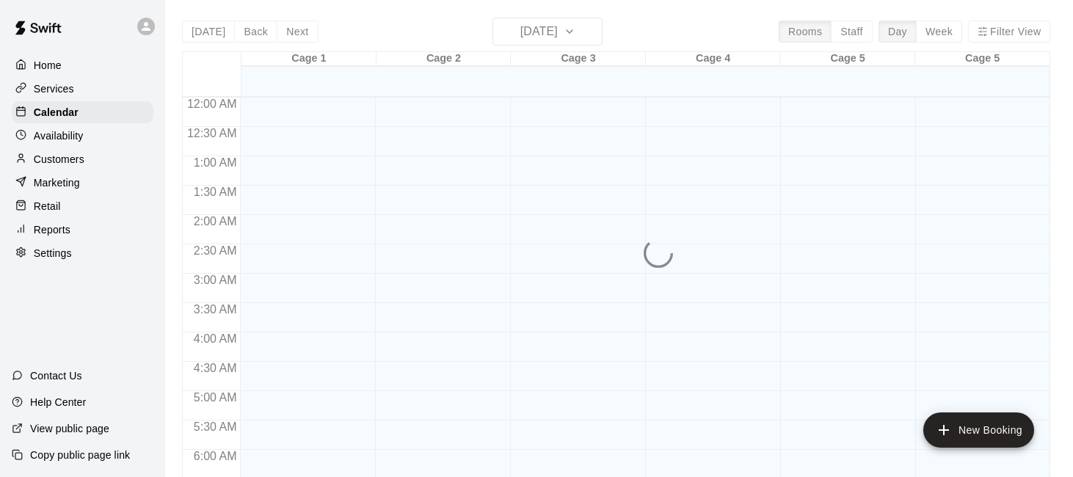
scroll to position [733, 0]
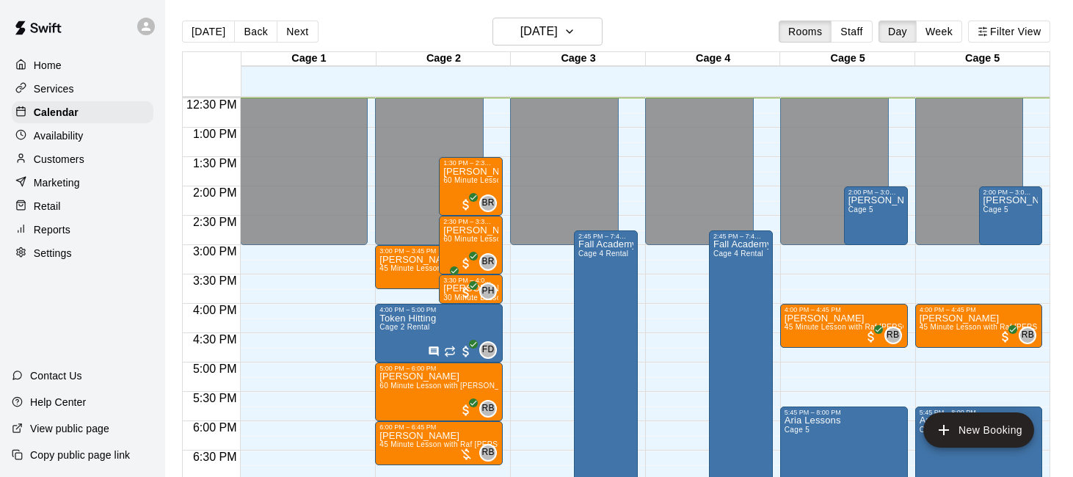
click at [80, 87] on div "Services" at bounding box center [83, 89] width 142 height 22
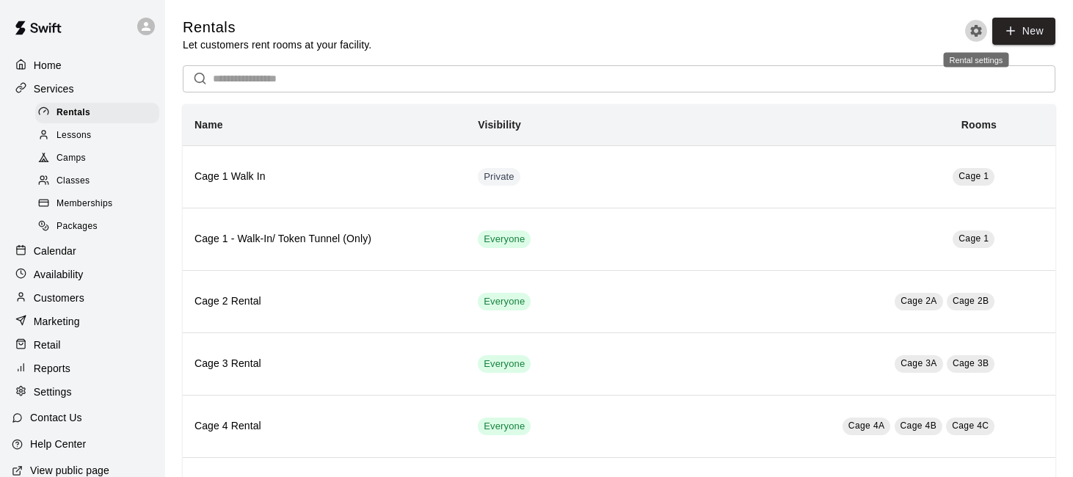
click at [974, 40] on button "Rental settings" at bounding box center [976, 31] width 22 height 22
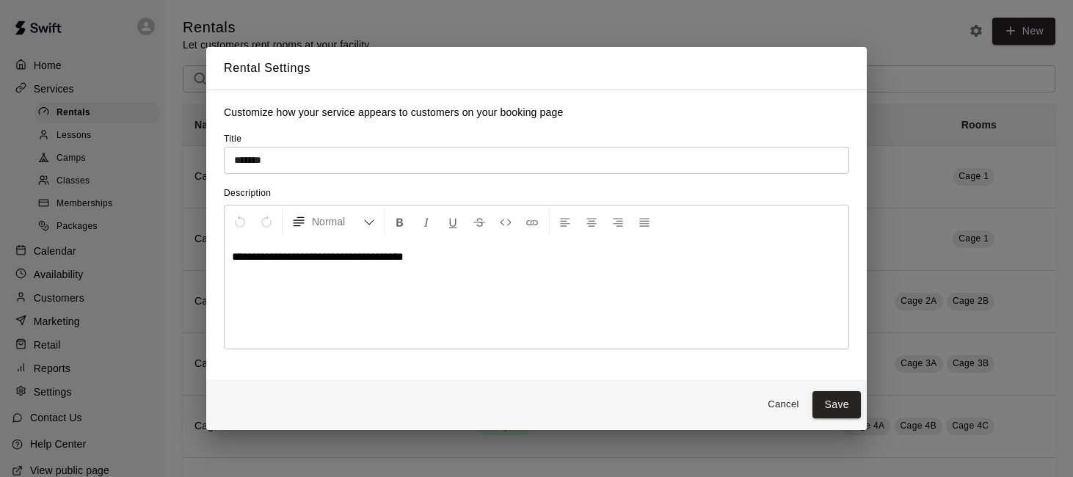
click at [900, 37] on div "**********" at bounding box center [536, 238] width 1073 height 477
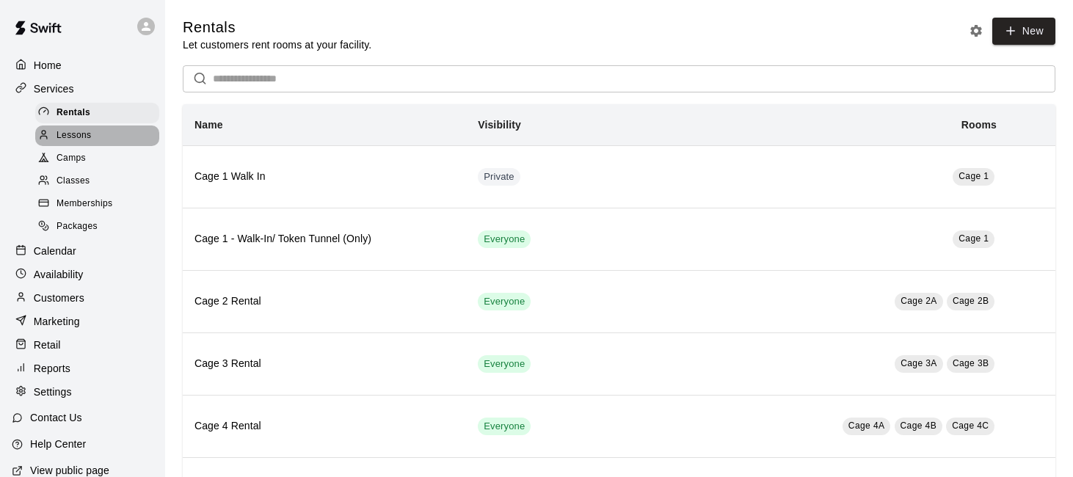
click at [103, 135] on div "Lessons" at bounding box center [97, 136] width 124 height 21
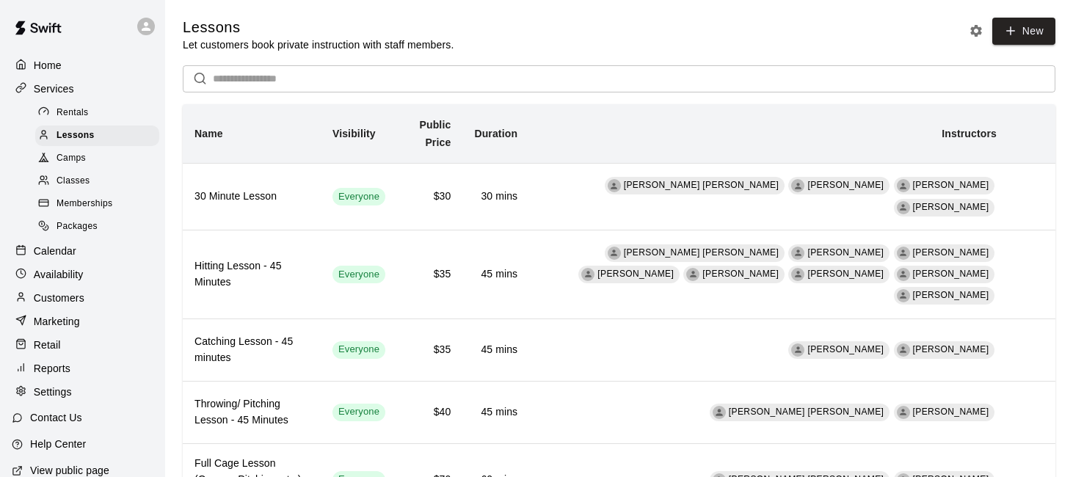
click at [976, 43] on span "New" at bounding box center [1010, 35] width 90 height 35
click at [977, 32] on icon "Lesson settings" at bounding box center [976, 30] width 15 height 15
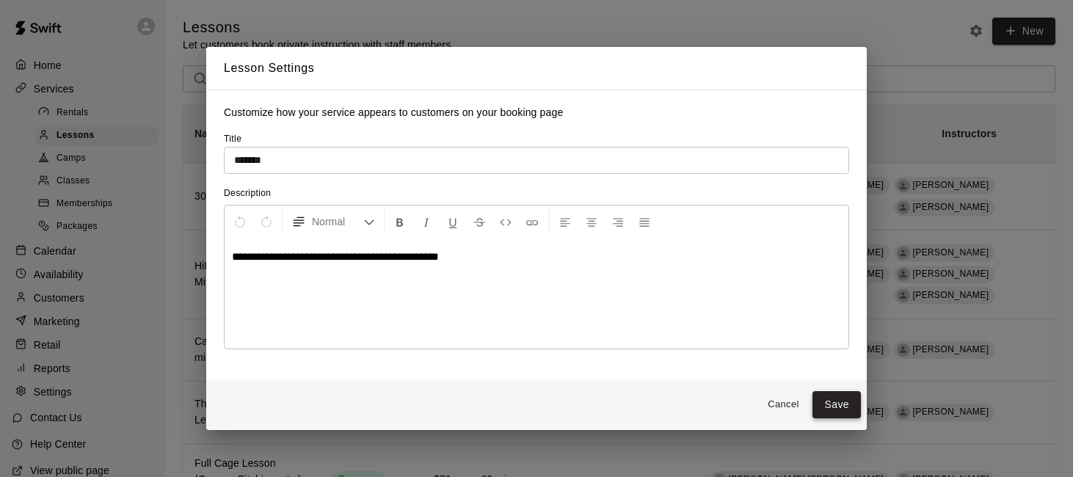
click at [841, 397] on button "Save" at bounding box center [837, 404] width 48 height 27
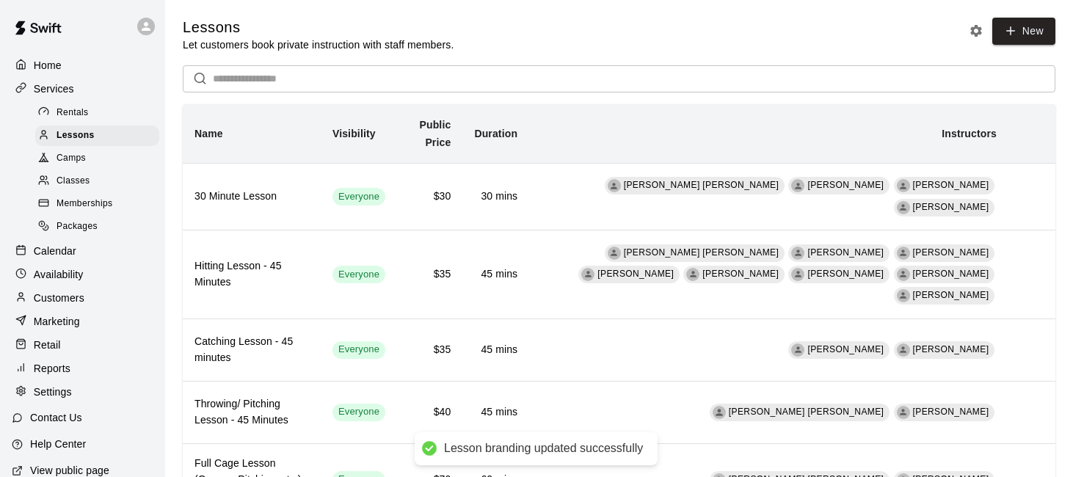
scroll to position [44, 0]
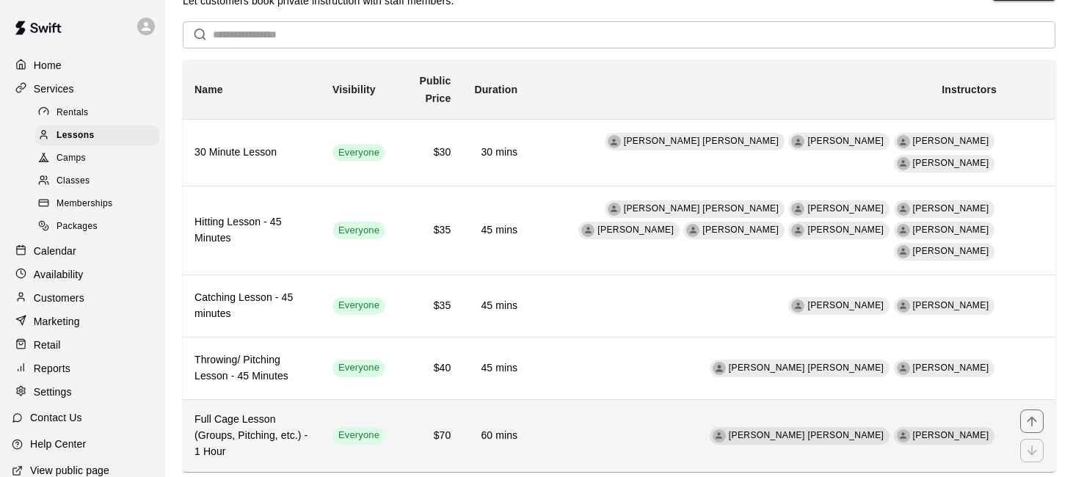
click at [300, 412] on h6 "Full Cage Lesson (Groups, Pitching, etc.) - 1 Hour" at bounding box center [252, 436] width 115 height 48
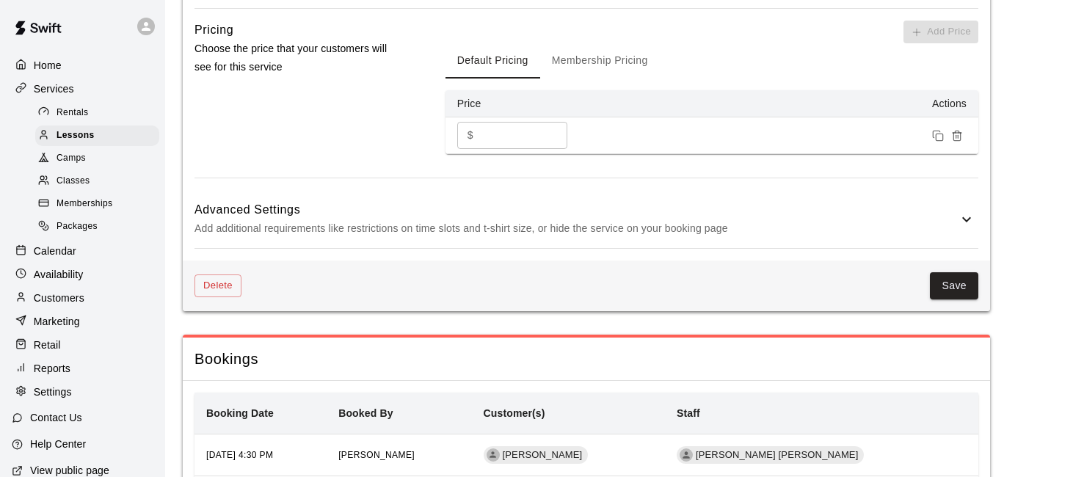
scroll to position [1626, 0]
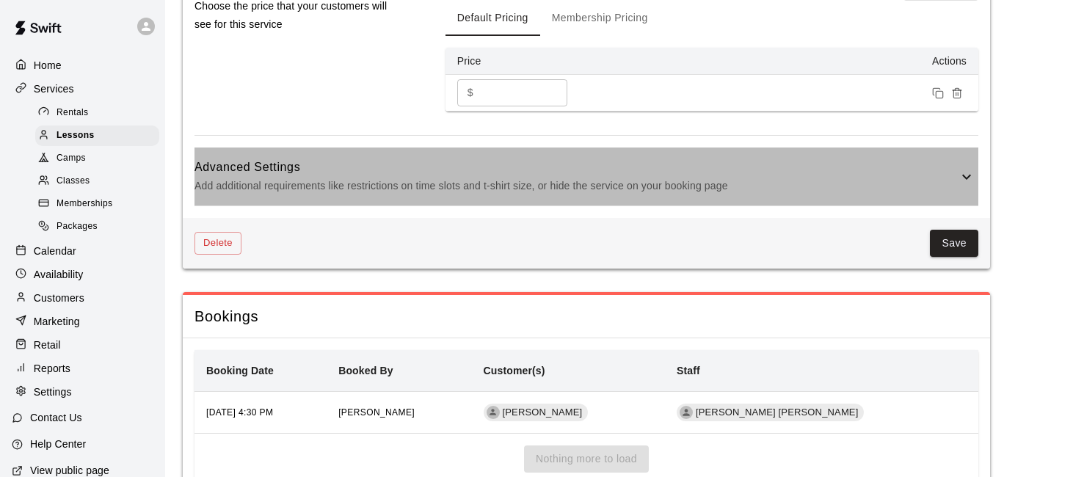
click at [849, 178] on p "Add additional requirements like restrictions on time slots and t-shirt size, o…" at bounding box center [577, 186] width 764 height 18
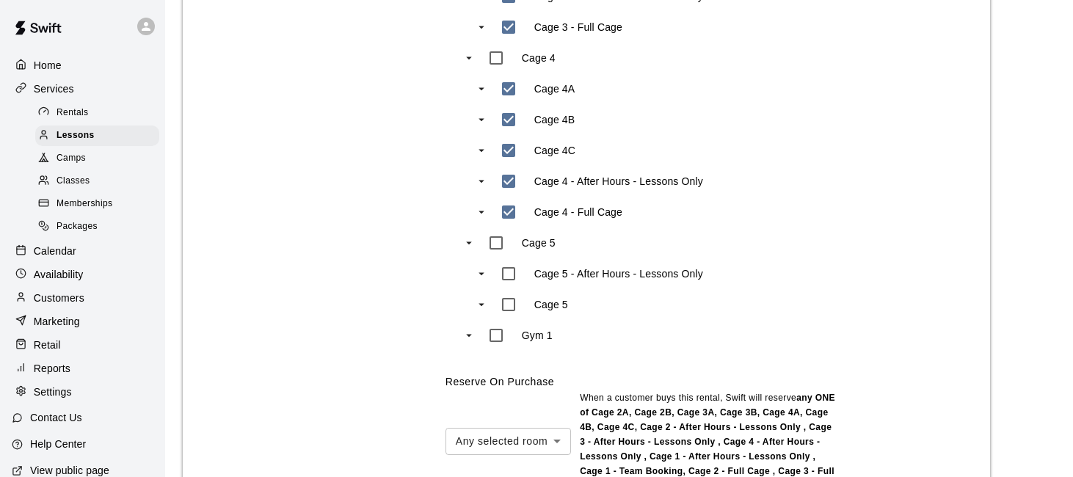
scroll to position [1053, 0]
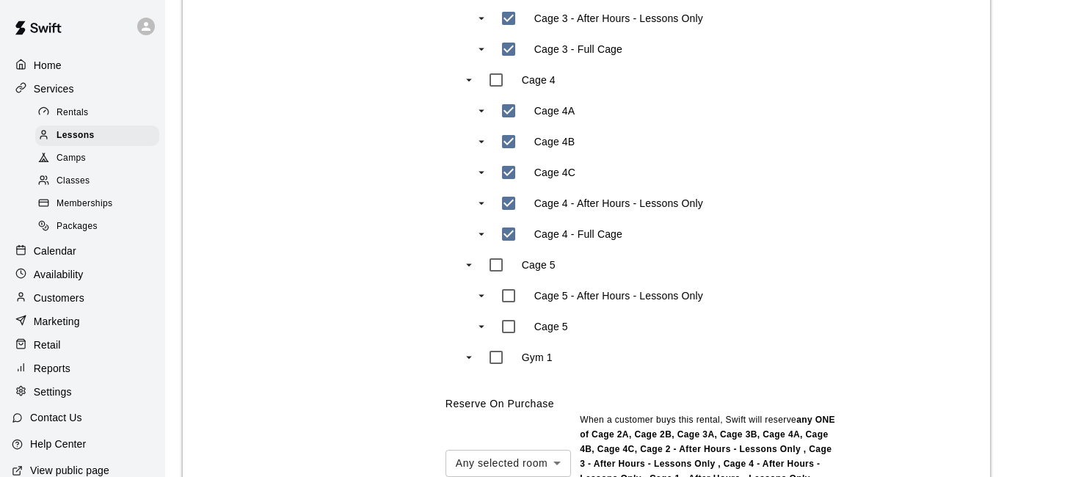
click at [76, 250] on div "Calendar" at bounding box center [83, 251] width 142 height 22
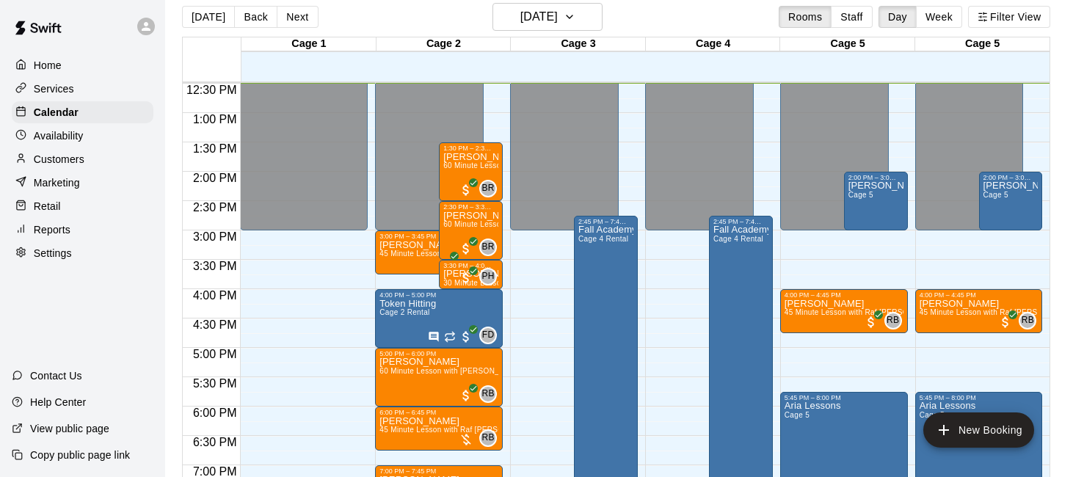
scroll to position [23, 0]
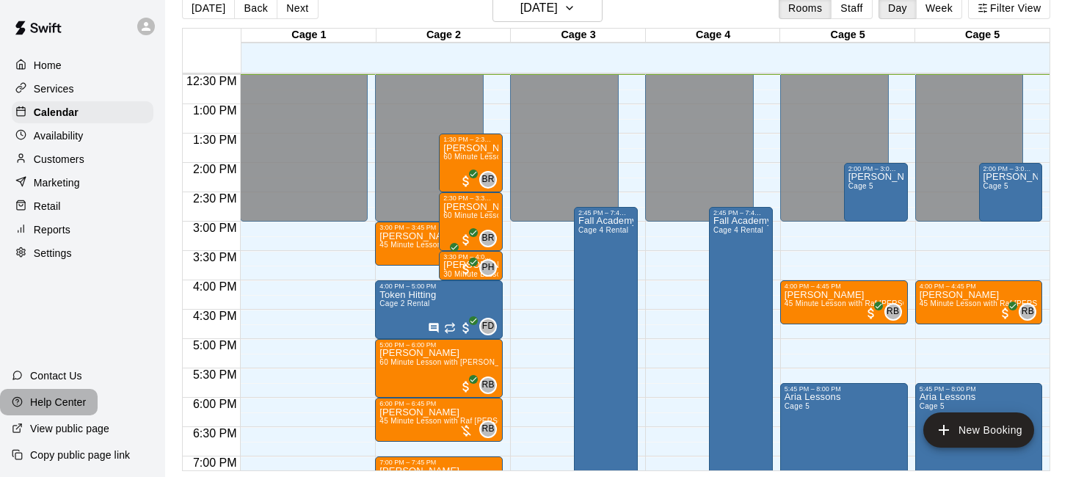
click at [65, 395] on p "Help Center" at bounding box center [58, 402] width 56 height 15
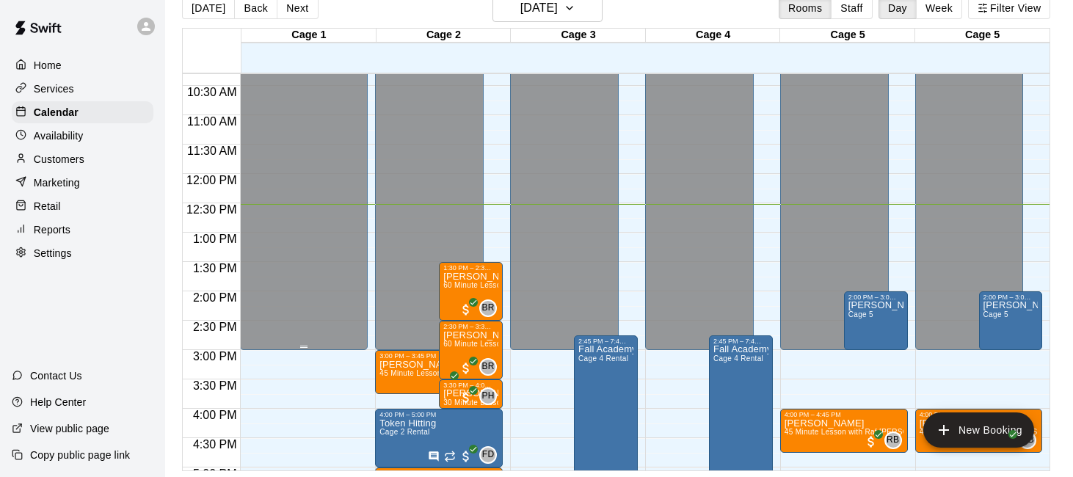
scroll to position [602, 0]
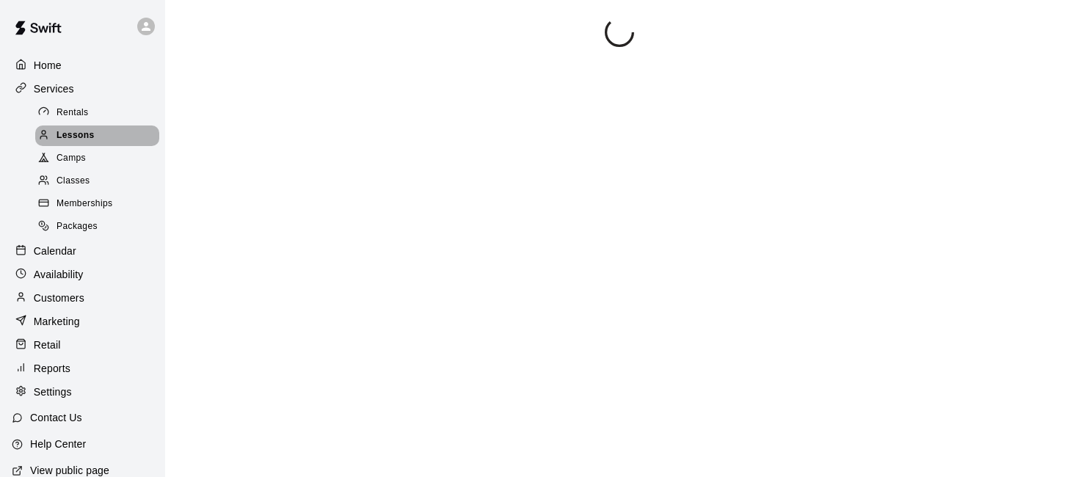
click at [106, 126] on div "Lessons" at bounding box center [97, 136] width 124 height 21
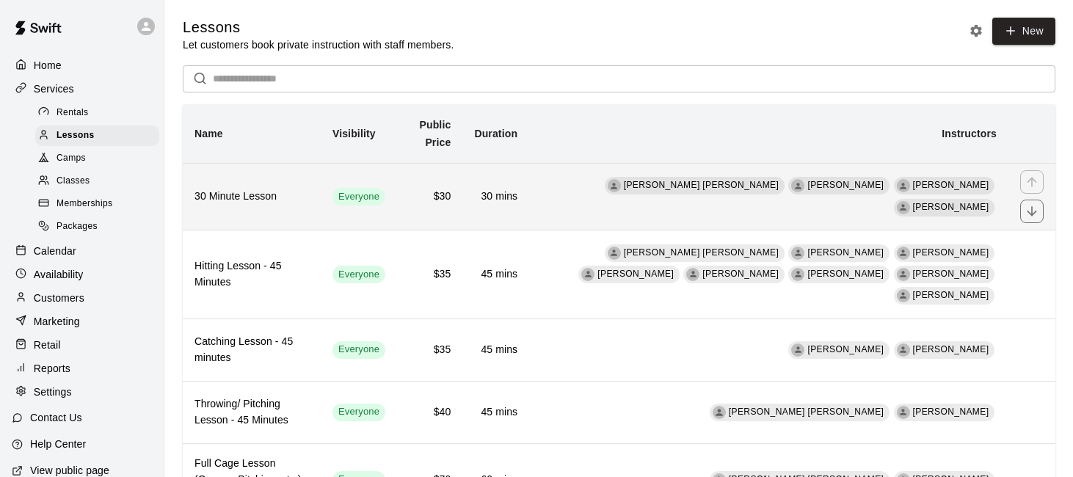
click at [272, 217] on th "30 Minute Lesson" at bounding box center [252, 196] width 138 height 67
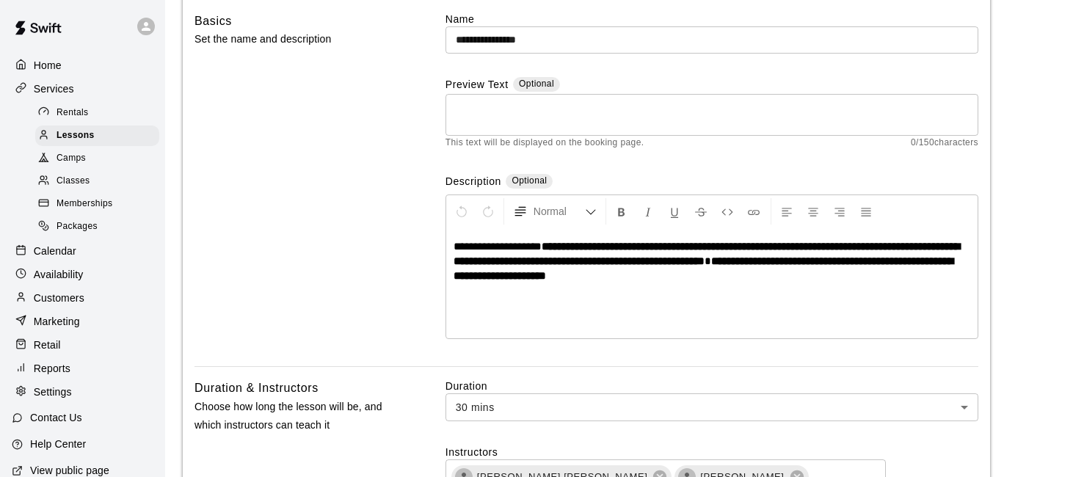
scroll to position [123, 0]
